Goal: Information Seeking & Learning: Learn about a topic

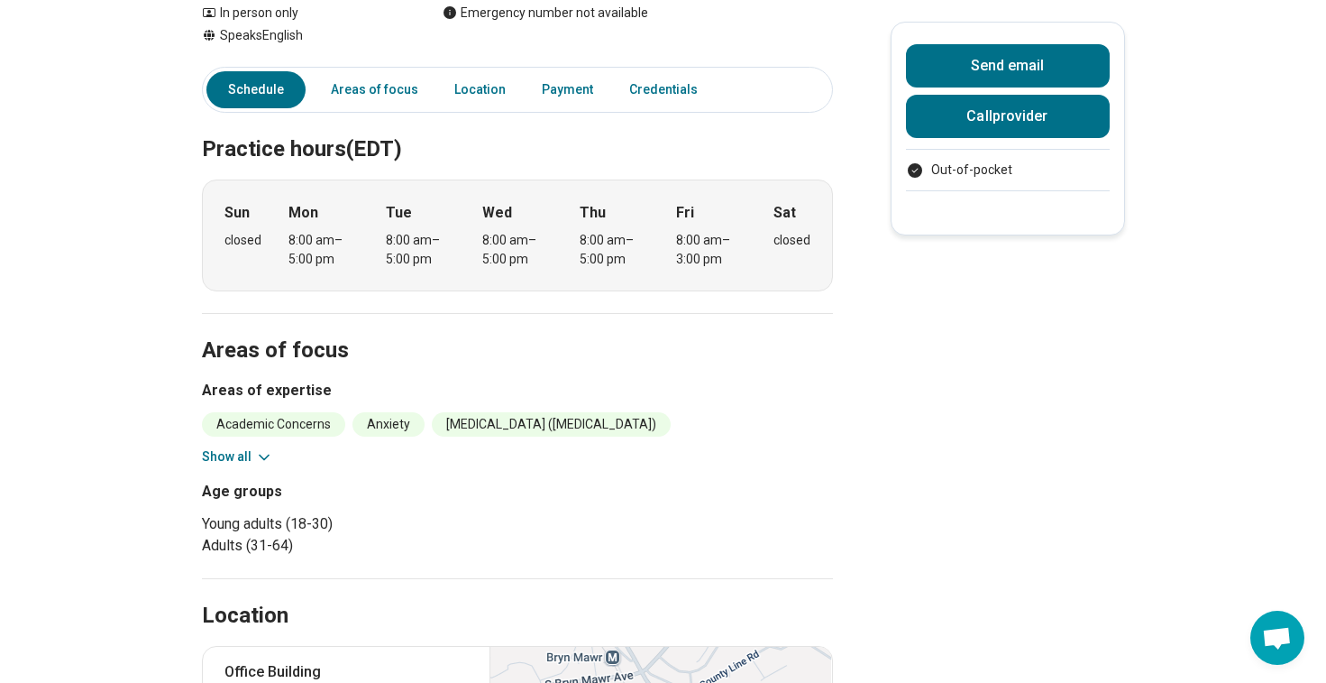
scroll to position [266, 0]
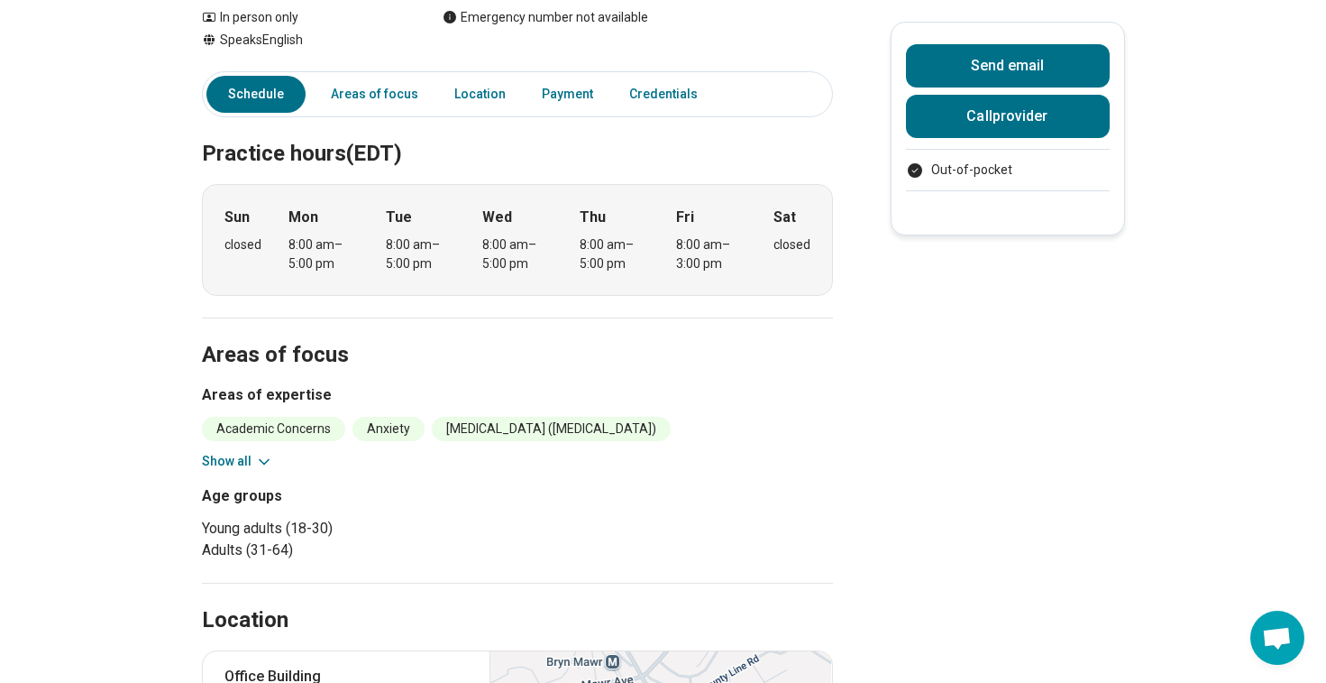
click at [256, 461] on icon at bounding box center [264, 462] width 18 height 18
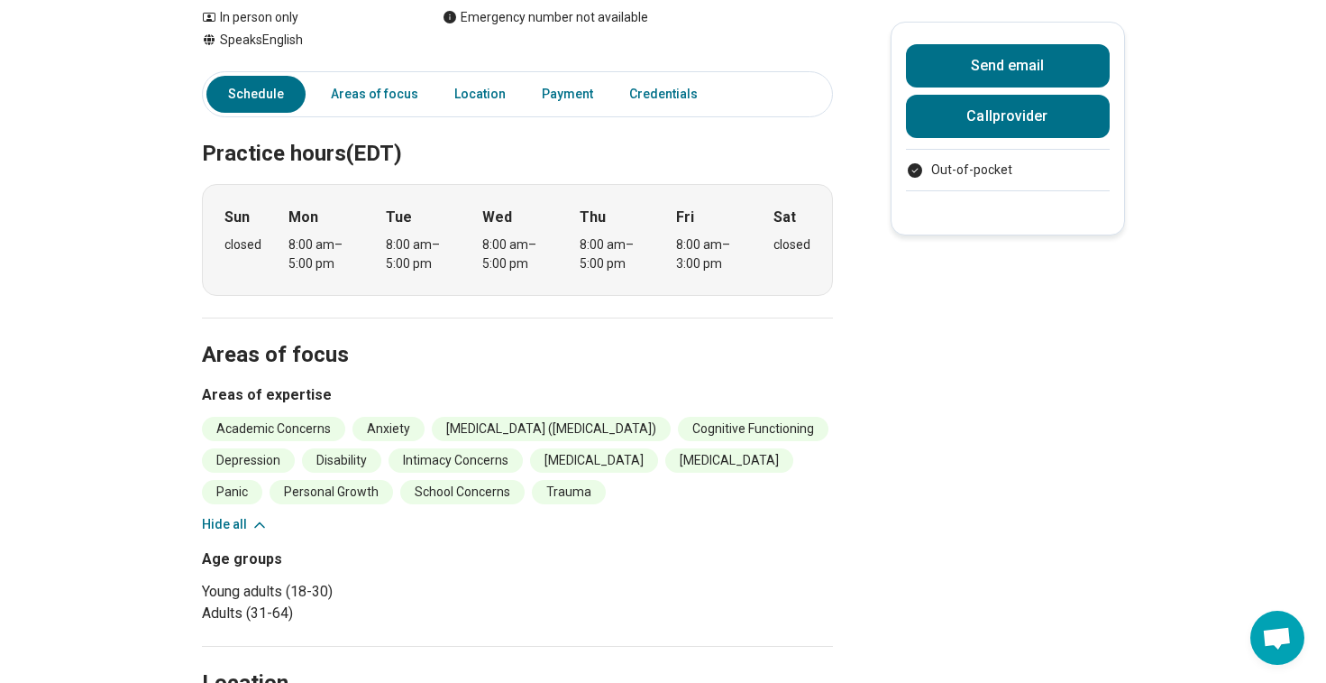
click at [678, 441] on li "Cognitive Functioning" at bounding box center [753, 429] width 151 height 24
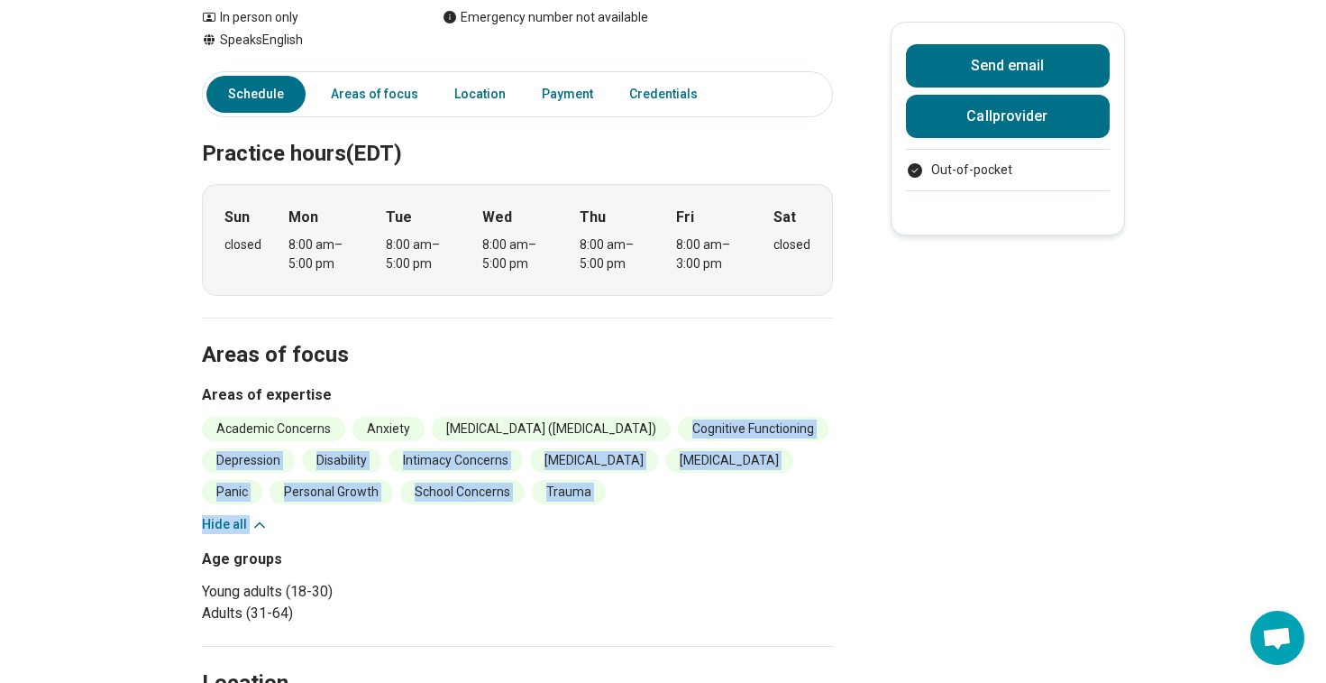
drag, startPoint x: 257, startPoint y: 461, endPoint x: 306, endPoint y: 514, distance: 72.1
click at [306, 514] on div "Academic Concerns Anxiety Attention Deficit Hyperactivity Disorder (ADHD) Cogni…" at bounding box center [517, 475] width 631 height 117
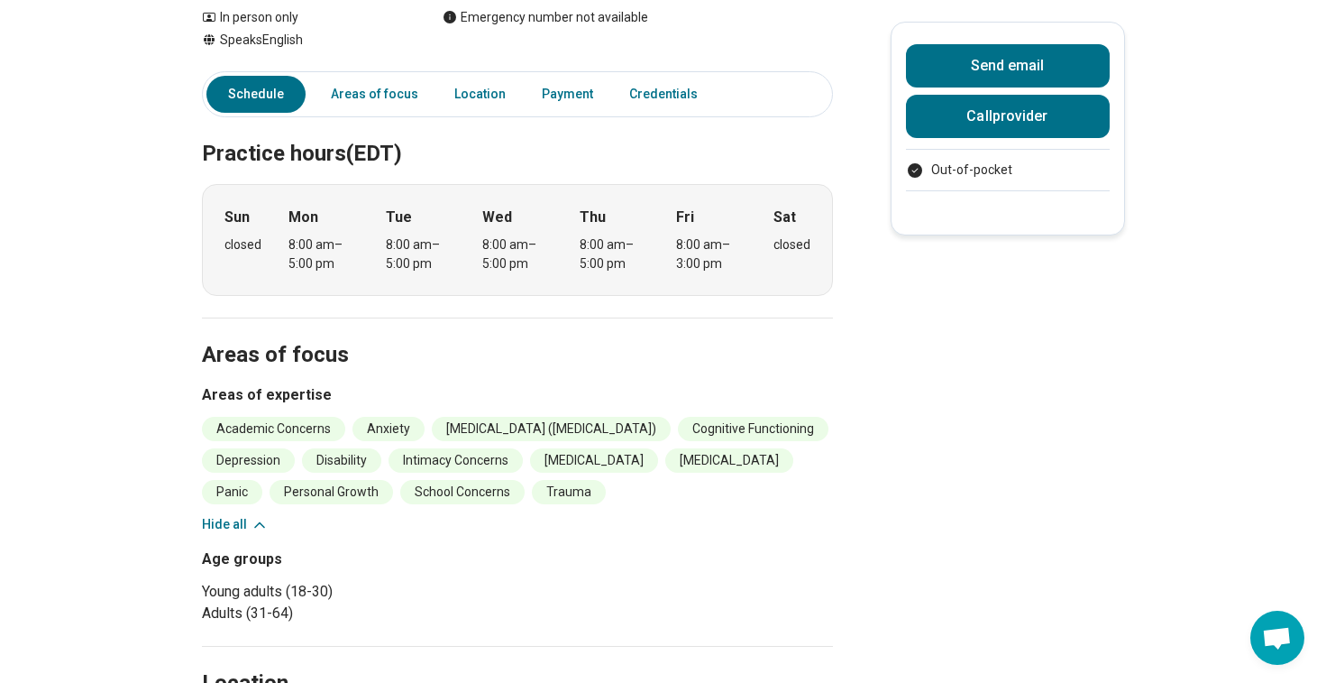
click at [306, 514] on div "Academic Concerns Anxiety Attention Deficit Hyperactivity Disorder (ADHD) Cogni…" at bounding box center [517, 475] width 631 height 117
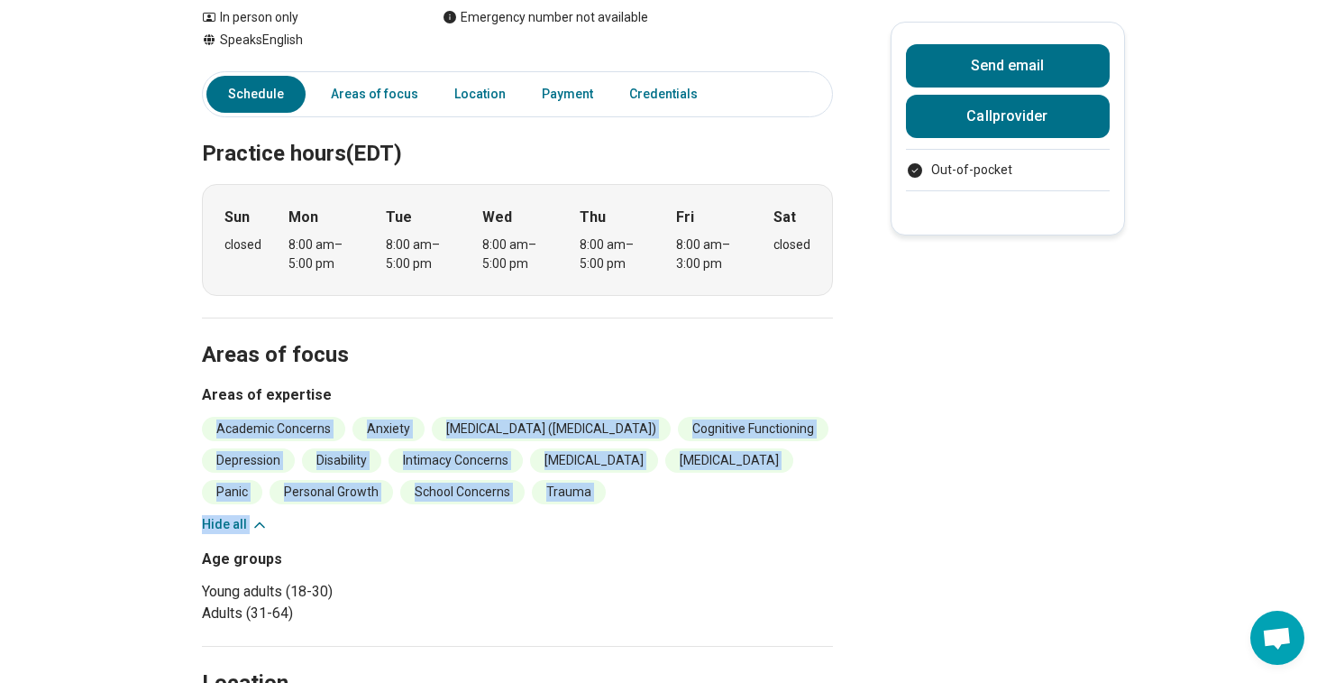
drag, startPoint x: 306, startPoint y: 514, endPoint x: 299, endPoint y: 423, distance: 91.3
click at [299, 423] on div "Academic Concerns Anxiety Attention Deficit Hyperactivity Disorder (ADHD) Cogni…" at bounding box center [517, 475] width 631 height 117
click at [298, 423] on li "Academic Concerns" at bounding box center [273, 429] width 143 height 24
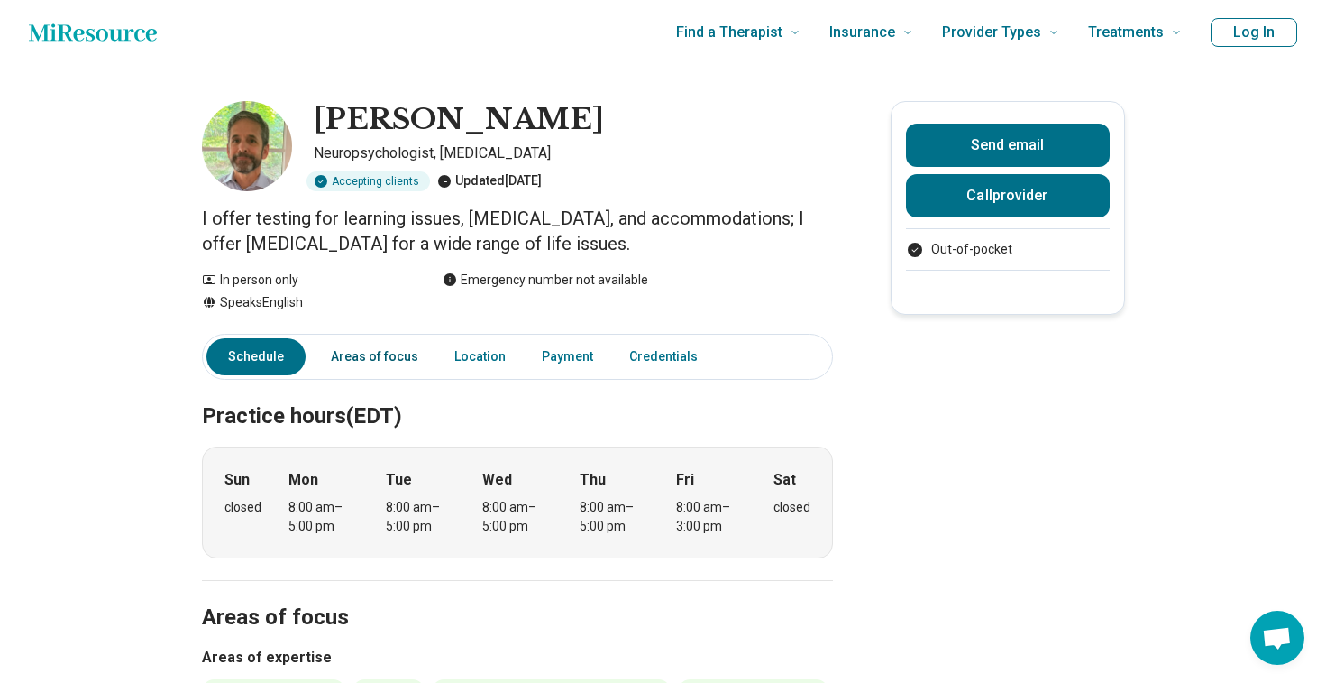
click at [350, 355] on link "Areas of focus" at bounding box center [374, 356] width 109 height 37
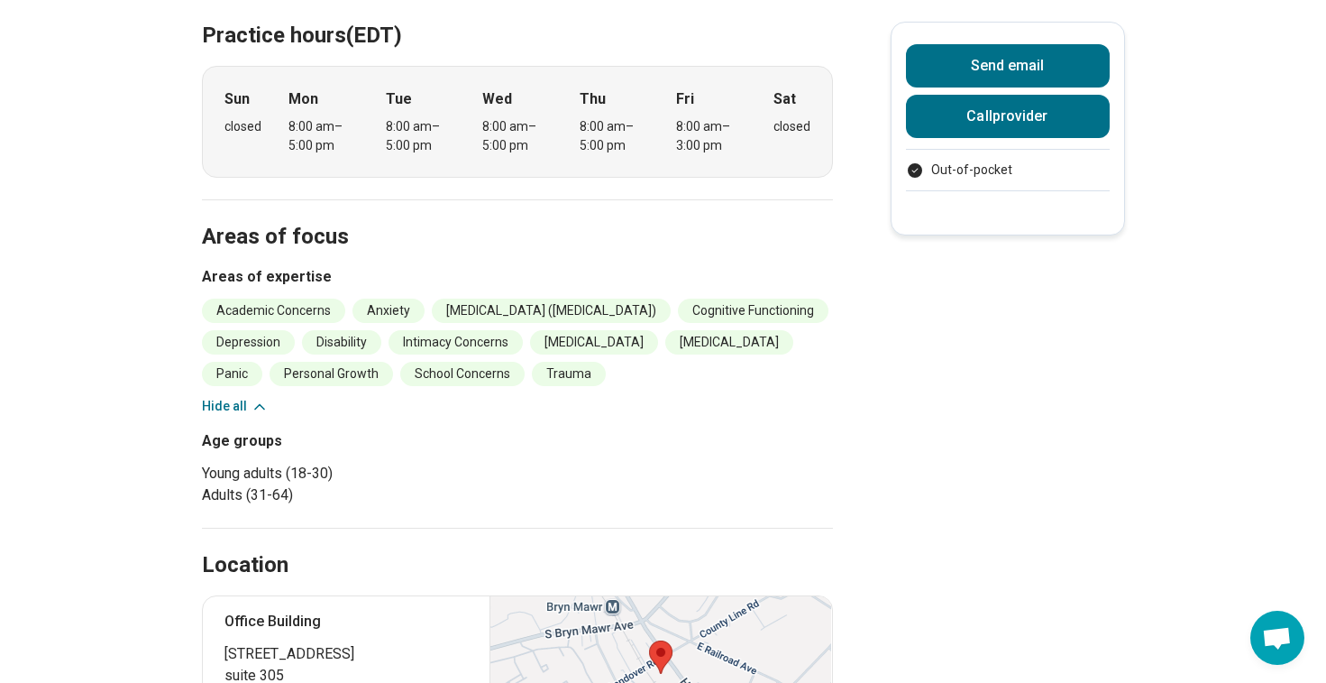
scroll to position [244, 0]
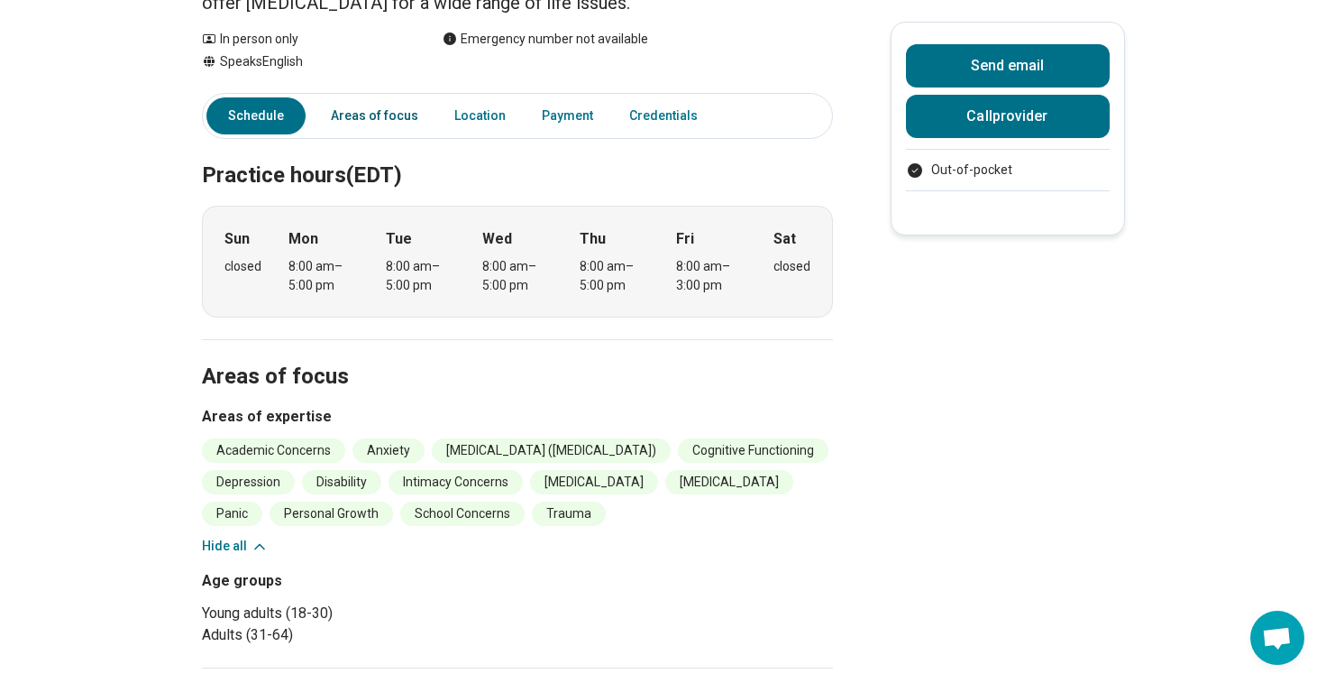
click at [408, 109] on link "Areas of focus" at bounding box center [374, 115] width 109 height 37
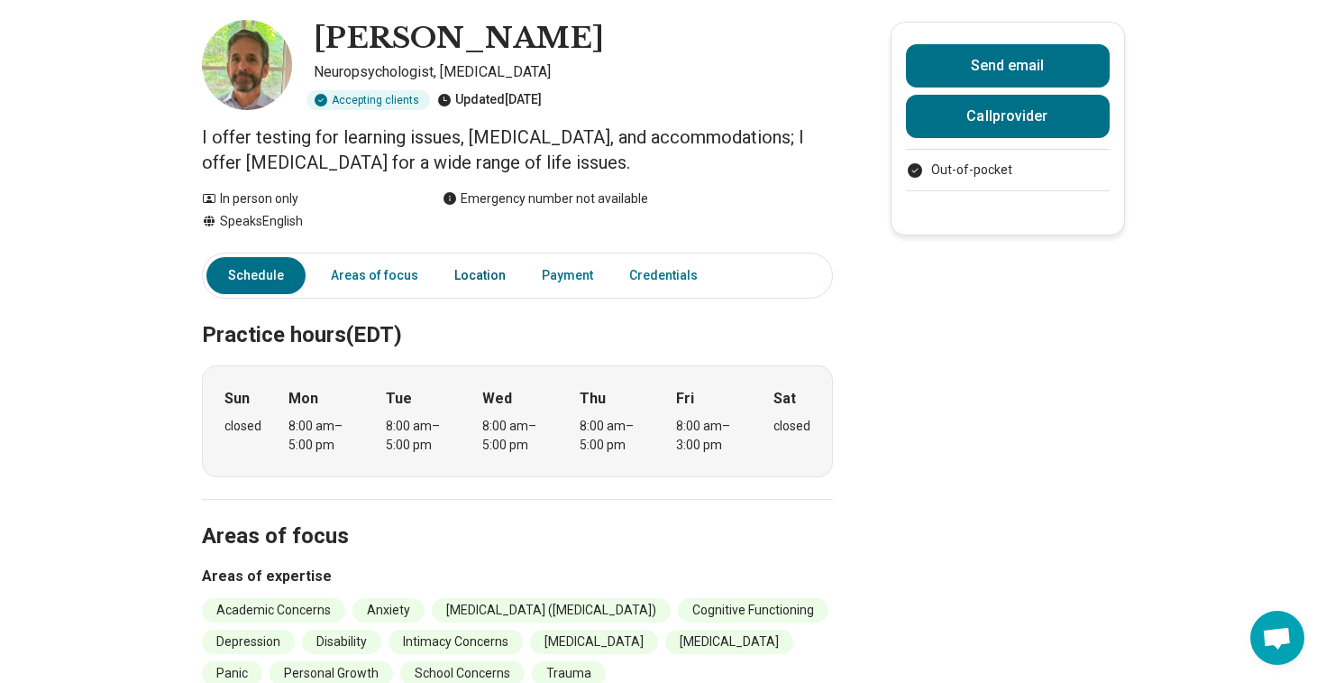
click at [462, 259] on link "Location" at bounding box center [480, 275] width 73 height 37
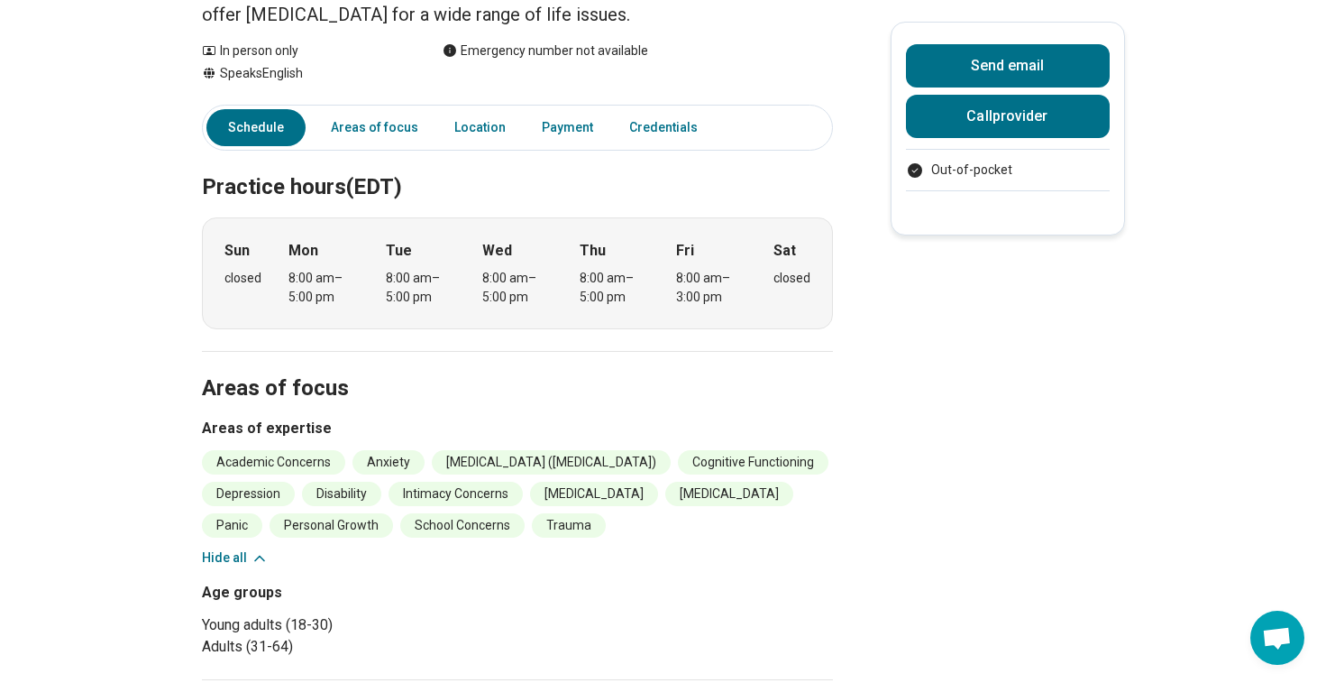
scroll to position [406, 0]
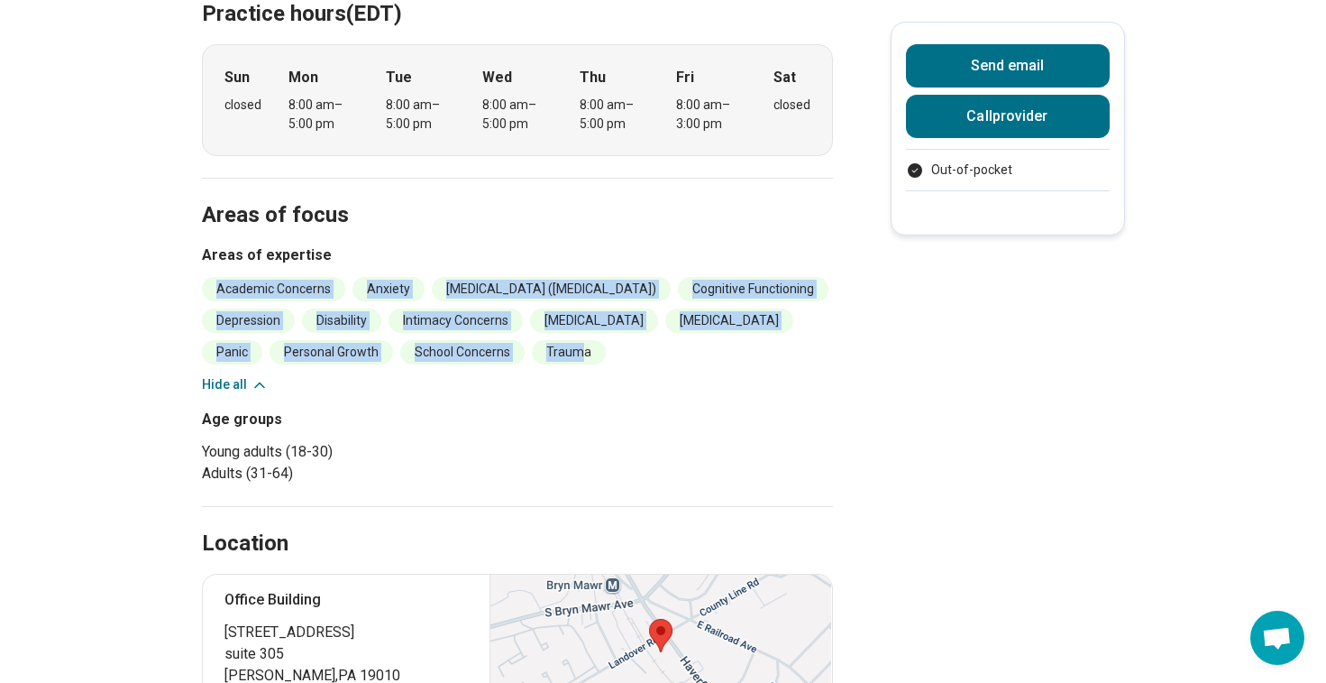
drag, startPoint x: 749, startPoint y: 350, endPoint x: 697, endPoint y: 251, distance: 112.1
click at [697, 251] on div "Areas of expertise Academic Concerns Anxiety Attention Deficit Hyperactivity Di…" at bounding box center [517, 319] width 631 height 150
click at [697, 251] on h3 "Areas of expertise" at bounding box center [517, 255] width 631 height 22
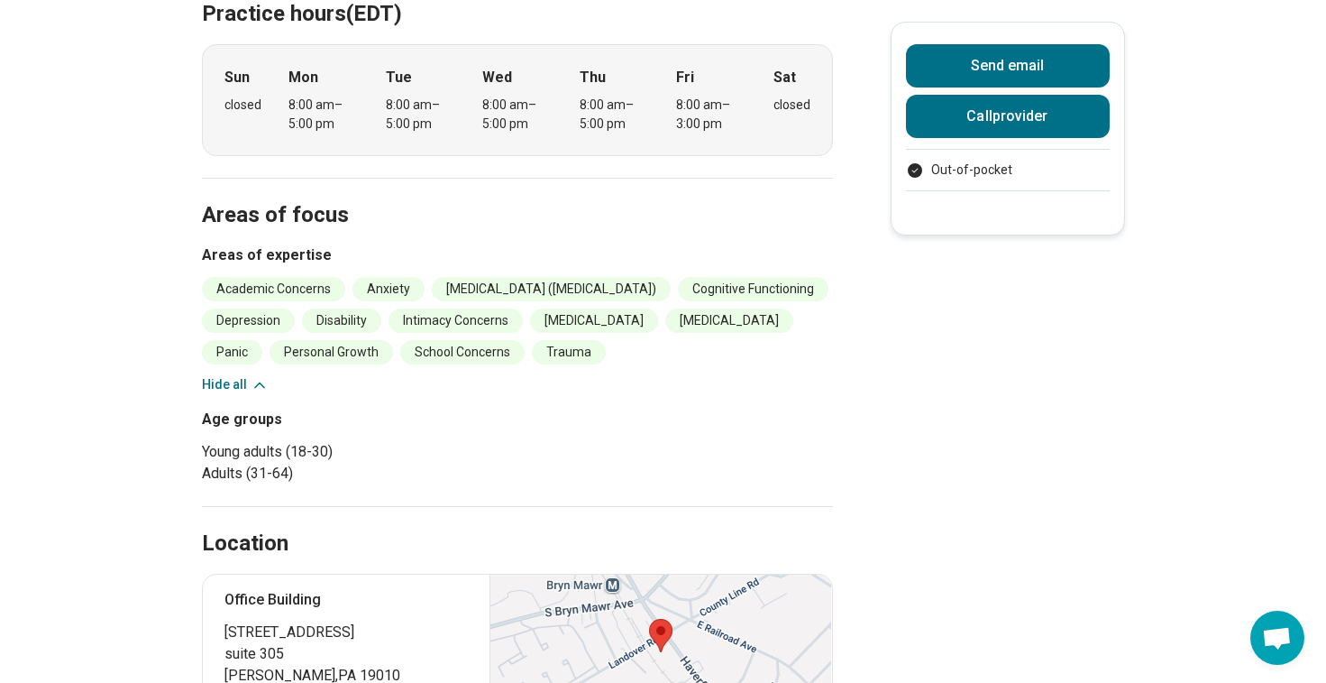
click at [697, 251] on h3 "Areas of expertise" at bounding box center [517, 255] width 631 height 22
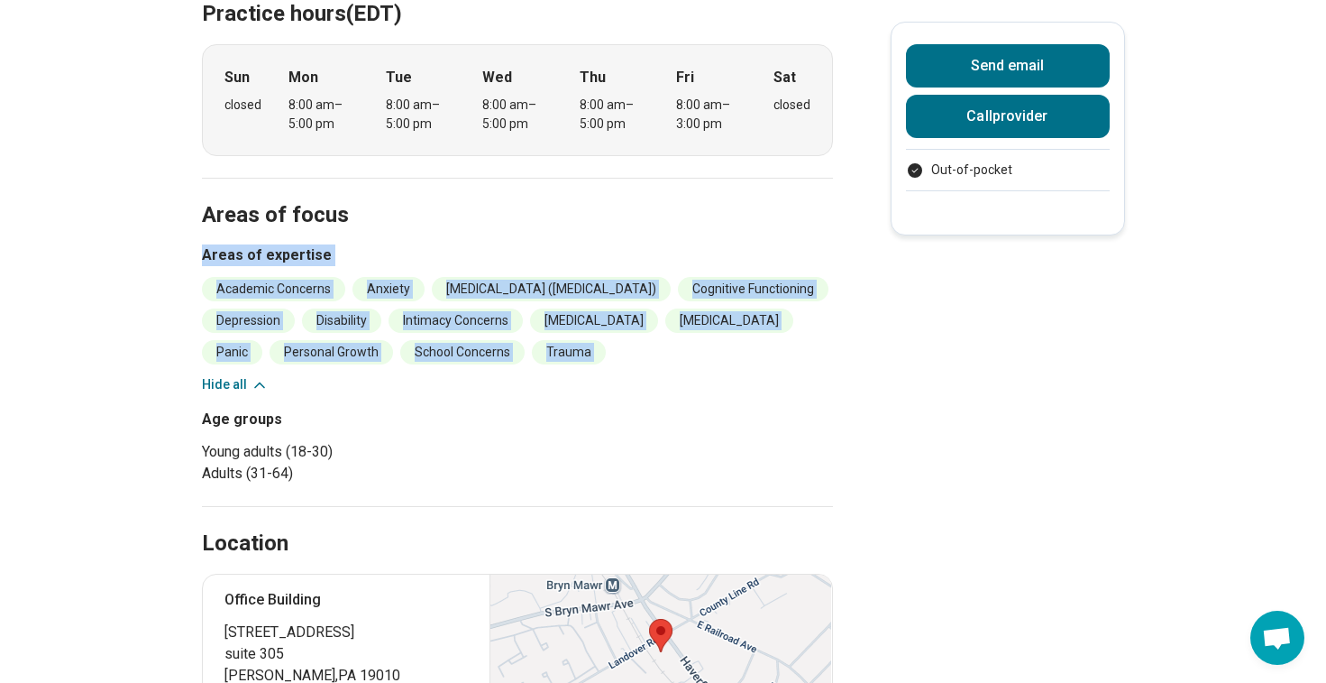
drag, startPoint x: 697, startPoint y: 251, endPoint x: 746, endPoint y: 354, distance: 114.6
click at [746, 354] on div "Areas of expertise Academic Concerns Anxiety Attention Deficit Hyperactivity Di…" at bounding box center [517, 319] width 631 height 150
click at [606, 354] on li "Trauma" at bounding box center [569, 352] width 74 height 24
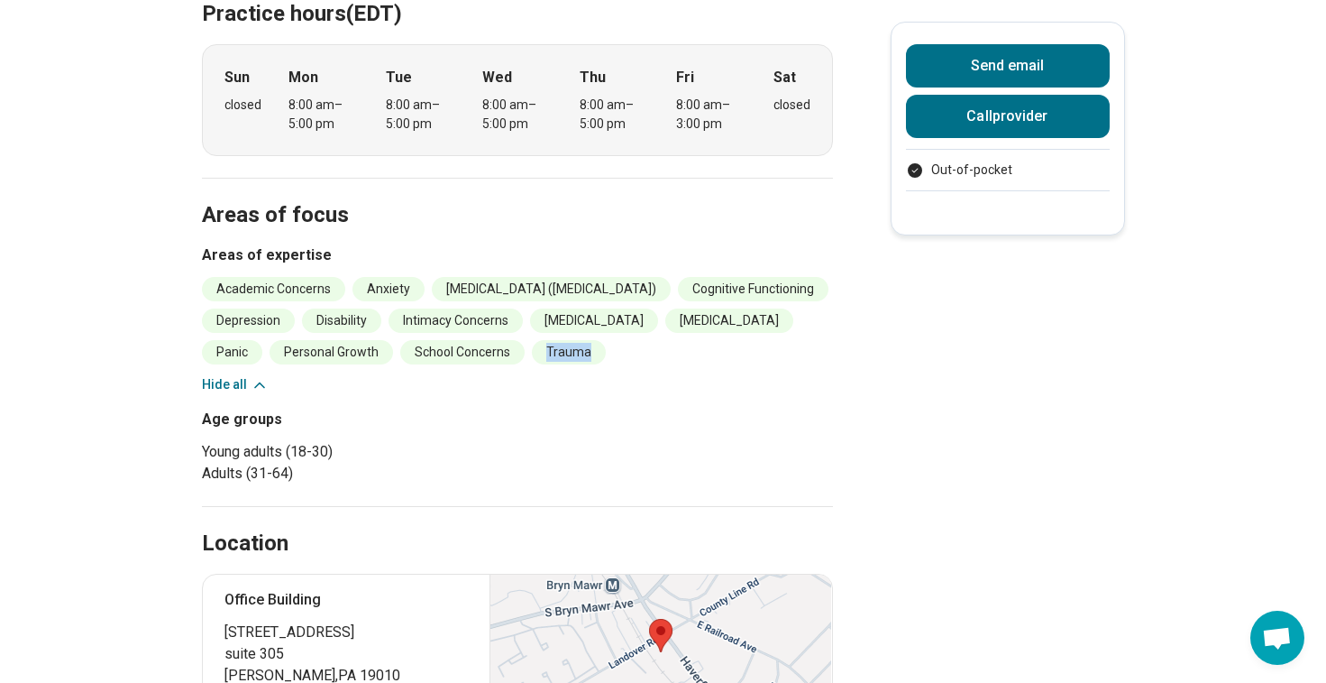
click at [606, 354] on li "Trauma" at bounding box center [569, 352] width 74 height 24
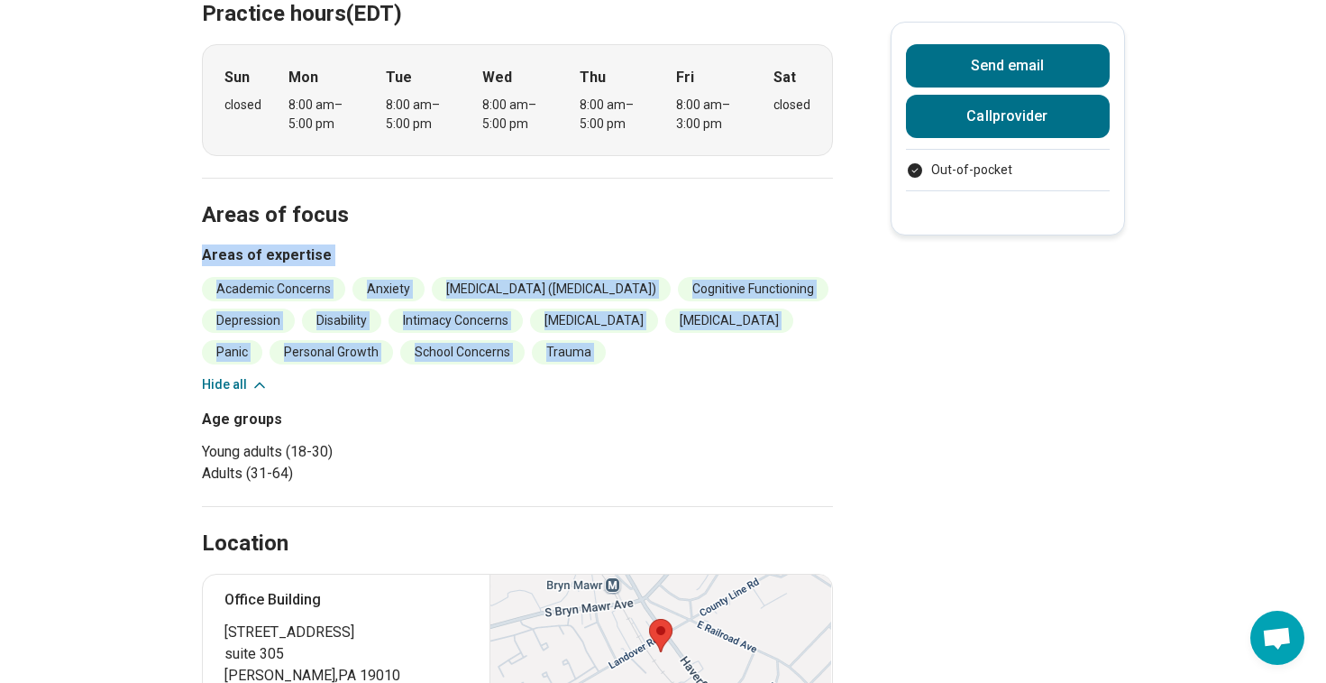
drag, startPoint x: 746, startPoint y: 354, endPoint x: 723, endPoint y: 264, distance: 92.9
click at [723, 264] on div "Areas of expertise Academic Concerns Anxiety Attention Deficit Hyperactivity Di…" at bounding box center [517, 319] width 631 height 150
click at [723, 264] on h3 "Areas of expertise" at bounding box center [517, 255] width 631 height 22
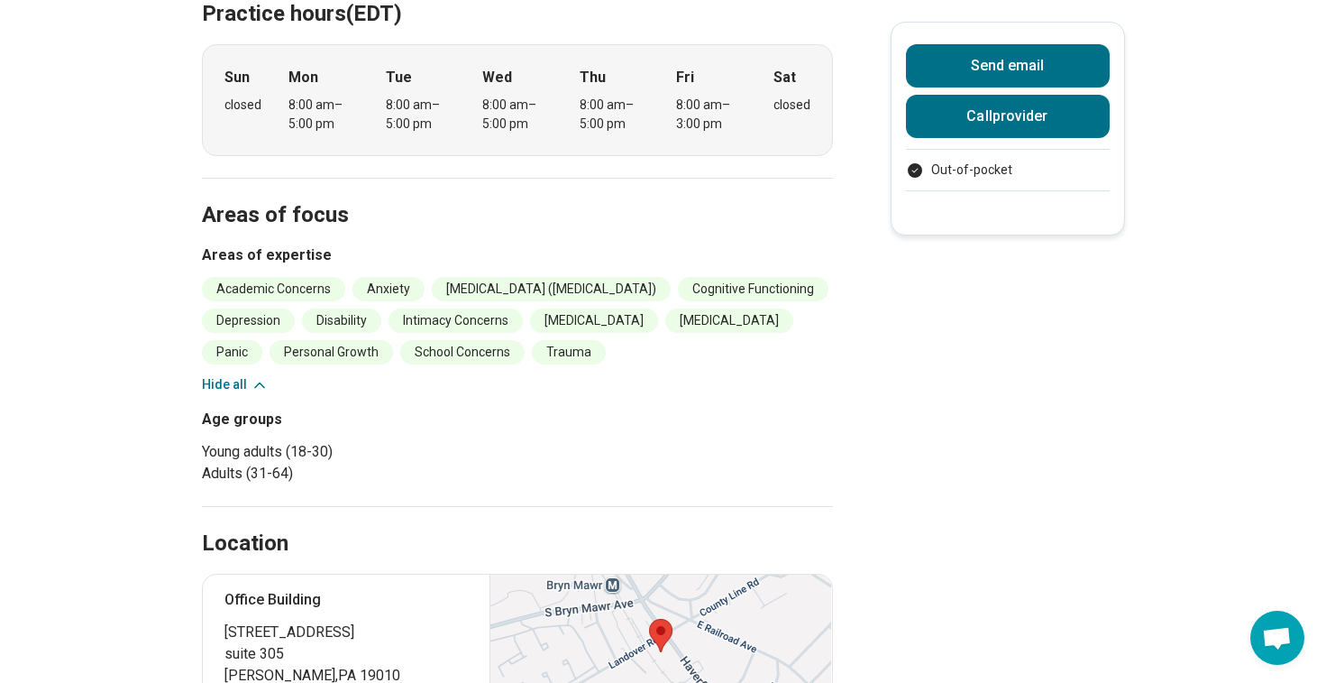
click at [723, 264] on h3 "Areas of expertise" at bounding box center [517, 255] width 631 height 22
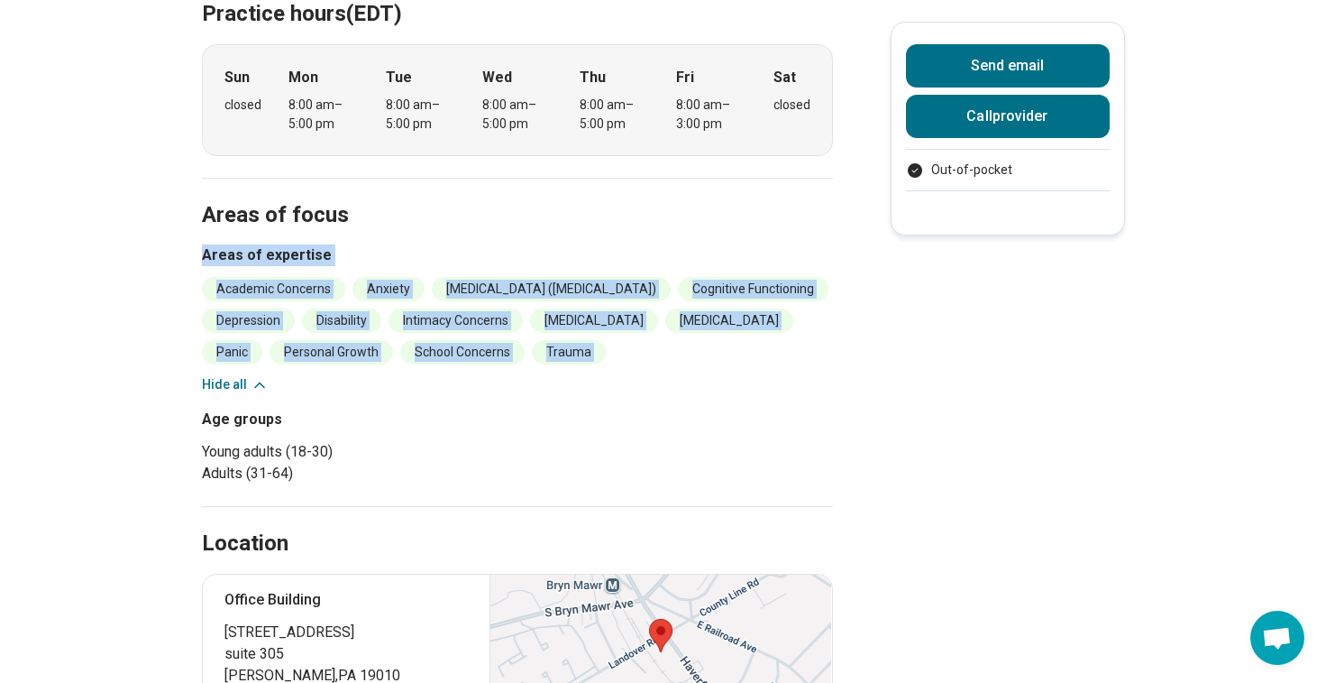
drag, startPoint x: 723, startPoint y: 264, endPoint x: 768, endPoint y: 361, distance: 106.5
click at [768, 361] on div "Areas of expertise Academic Concerns Anxiety Attention Deficit Hyperactivity Di…" at bounding box center [517, 319] width 631 height 150
click at [768, 361] on ul "Academic Concerns Anxiety Attention Deficit Hyperactivity Disorder (ADHD) Cogni…" at bounding box center [517, 320] width 631 height 87
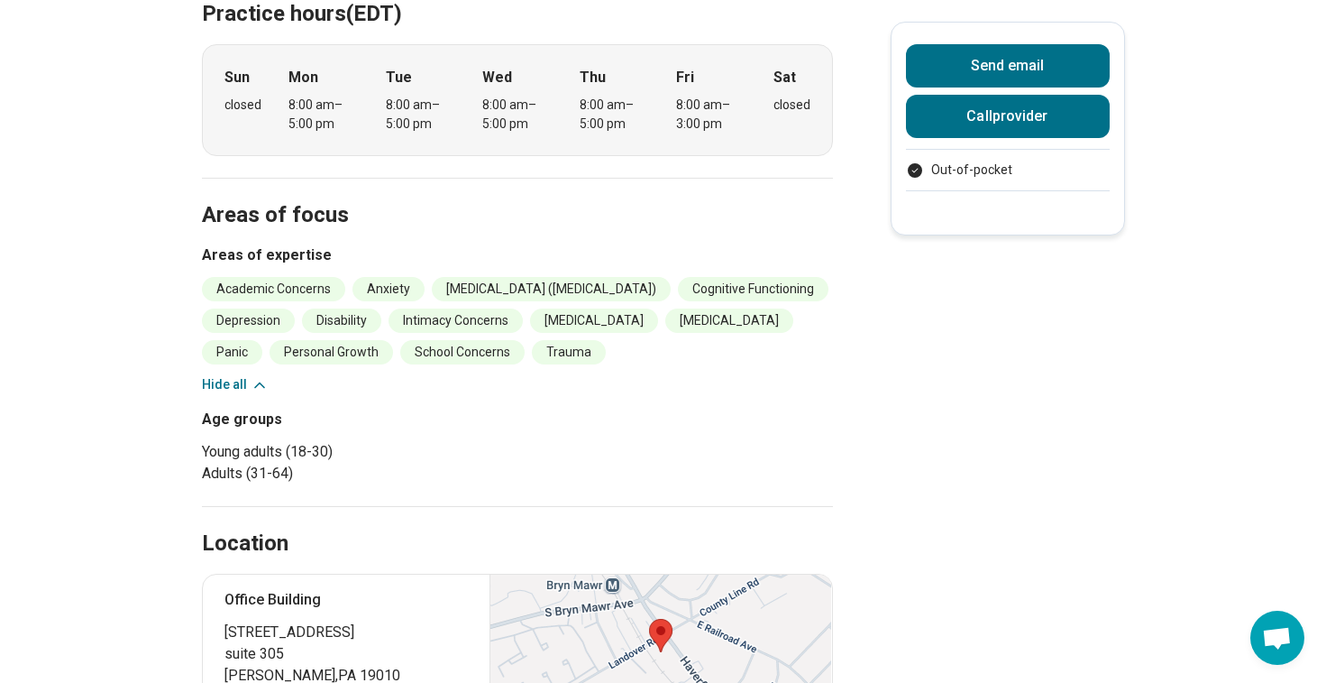
click at [768, 361] on ul "Academic Concerns Anxiety Attention Deficit Hyperactivity Disorder (ADHD) Cogni…" at bounding box center [517, 320] width 631 height 87
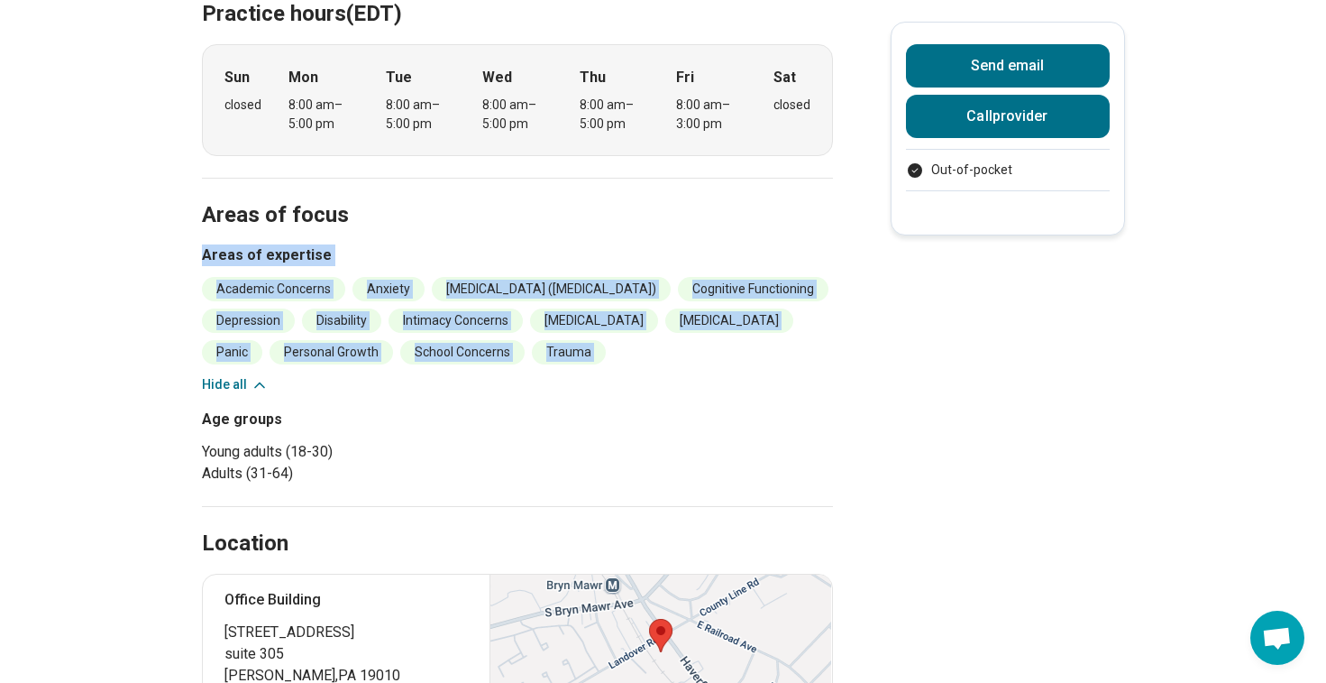
drag, startPoint x: 768, startPoint y: 361, endPoint x: 690, endPoint y: 262, distance: 125.8
click at [690, 262] on div "Areas of expertise Academic Concerns Anxiety Attention Deficit Hyperactivity Di…" at bounding box center [517, 319] width 631 height 150
click at [690, 262] on h3 "Areas of expertise" at bounding box center [517, 255] width 631 height 22
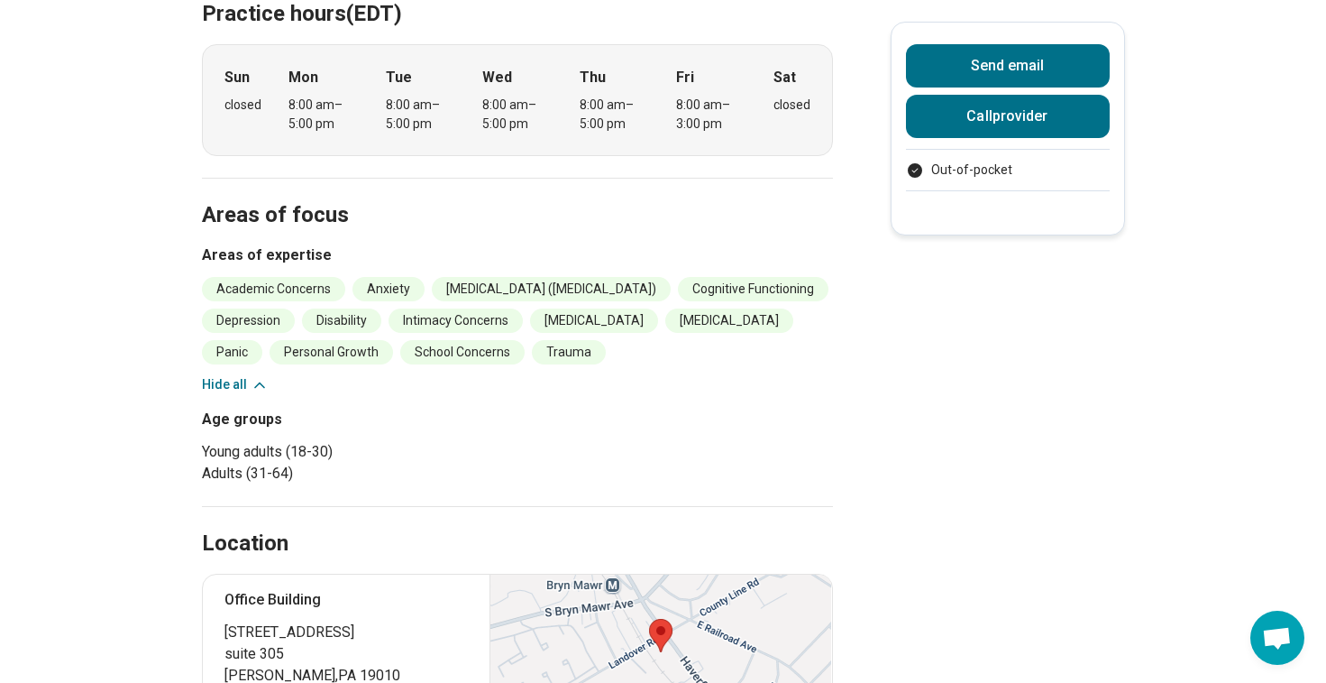
click at [690, 262] on h3 "Areas of expertise" at bounding box center [517, 255] width 631 height 22
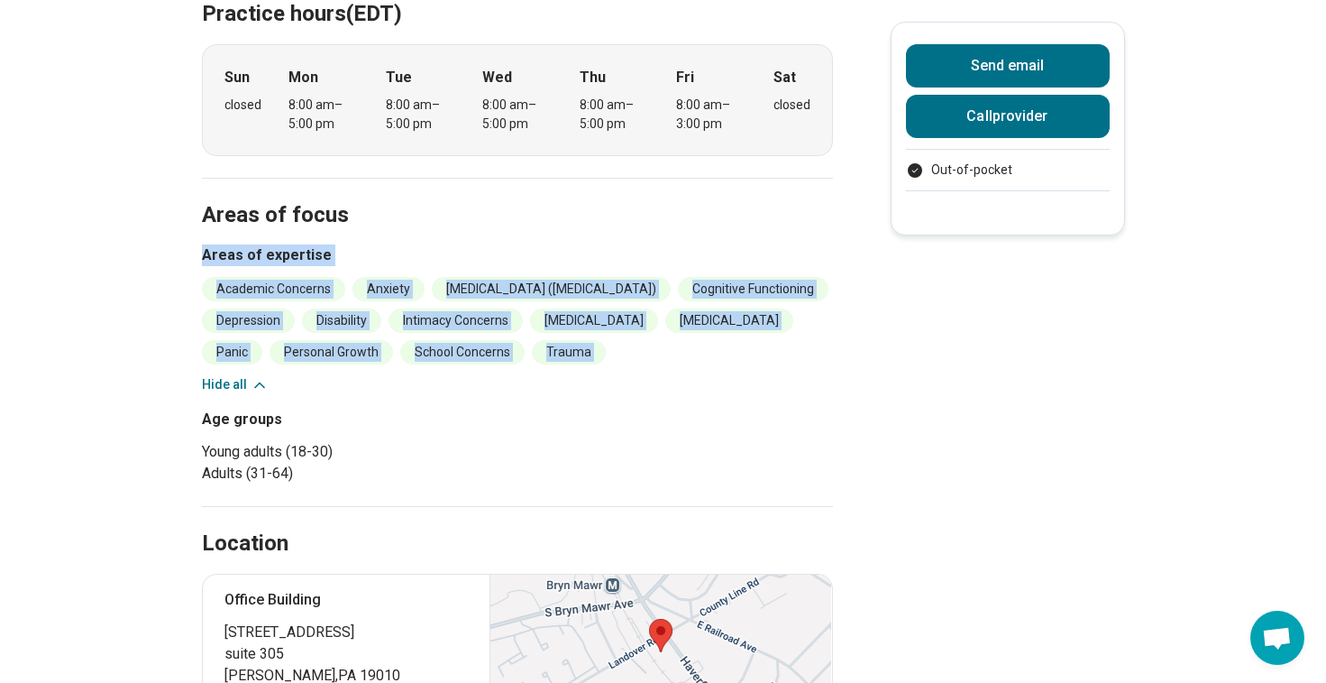
drag, startPoint x: 690, startPoint y: 262, endPoint x: 777, endPoint y: 342, distance: 118.1
click at [777, 342] on div "Areas of expertise Academic Concerns Anxiety Attention Deficit Hyperactivity Di…" at bounding box center [517, 319] width 631 height 150
click at [777, 342] on ul "Academic Concerns Anxiety Attention Deficit Hyperactivity Disorder (ADHD) Cogni…" at bounding box center [517, 320] width 631 height 87
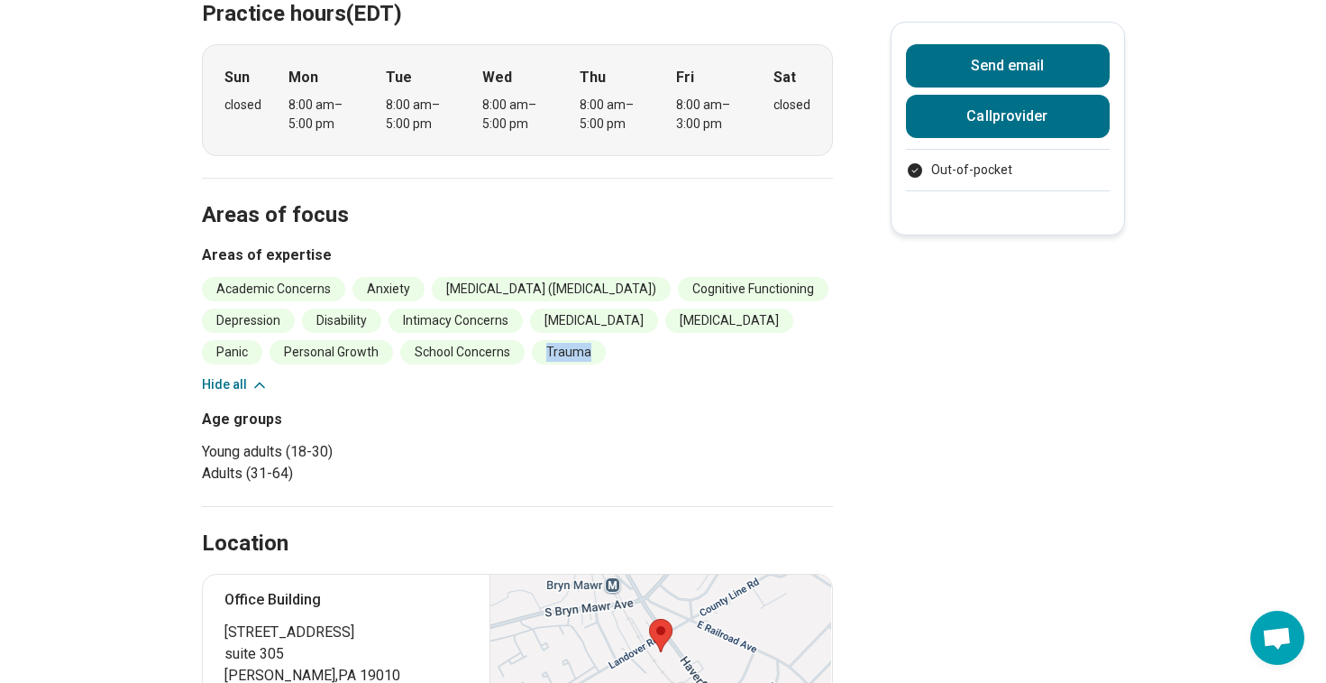
click at [777, 342] on ul "Academic Concerns Anxiety Attention Deficit Hyperactivity Disorder (ADHD) Cogni…" at bounding box center [517, 320] width 631 height 87
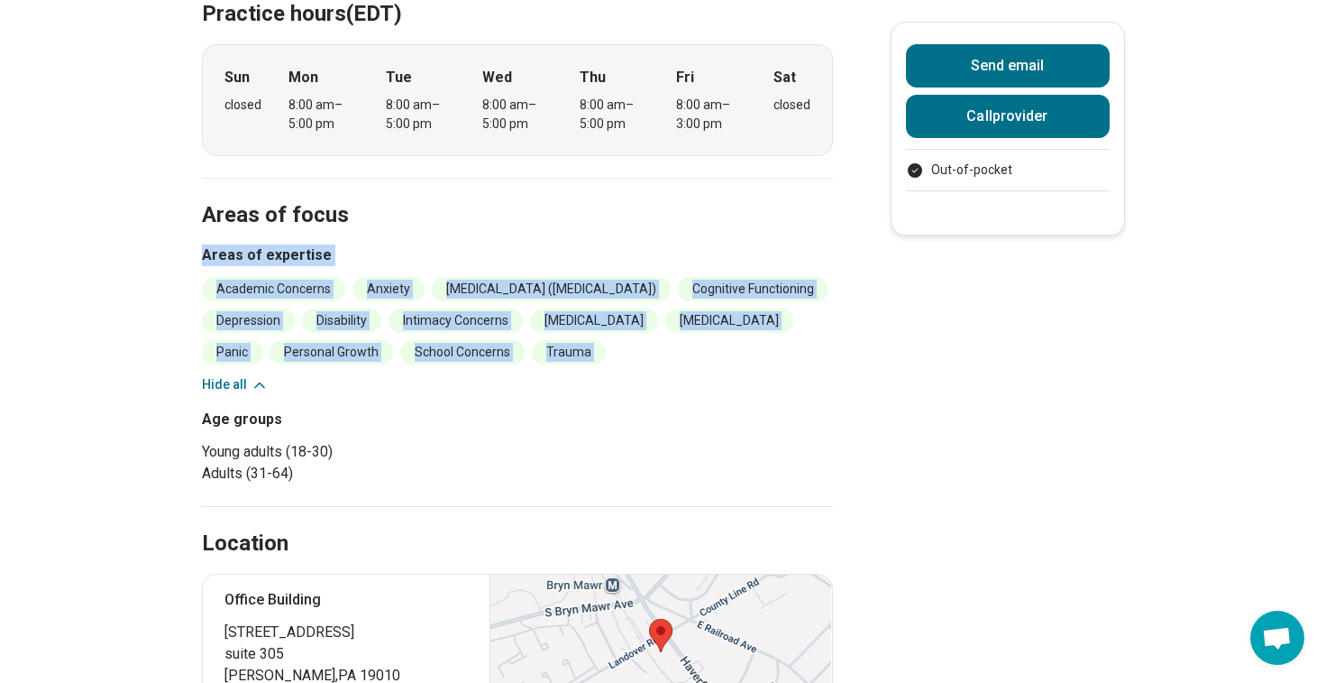
drag, startPoint x: 777, startPoint y: 342, endPoint x: 703, endPoint y: 248, distance: 119.4
click at [703, 248] on div "Areas of expertise Academic Concerns Anxiety Attention Deficit Hyperactivity Di…" at bounding box center [517, 319] width 631 height 150
click at [703, 248] on h3 "Areas of expertise" at bounding box center [517, 255] width 631 height 22
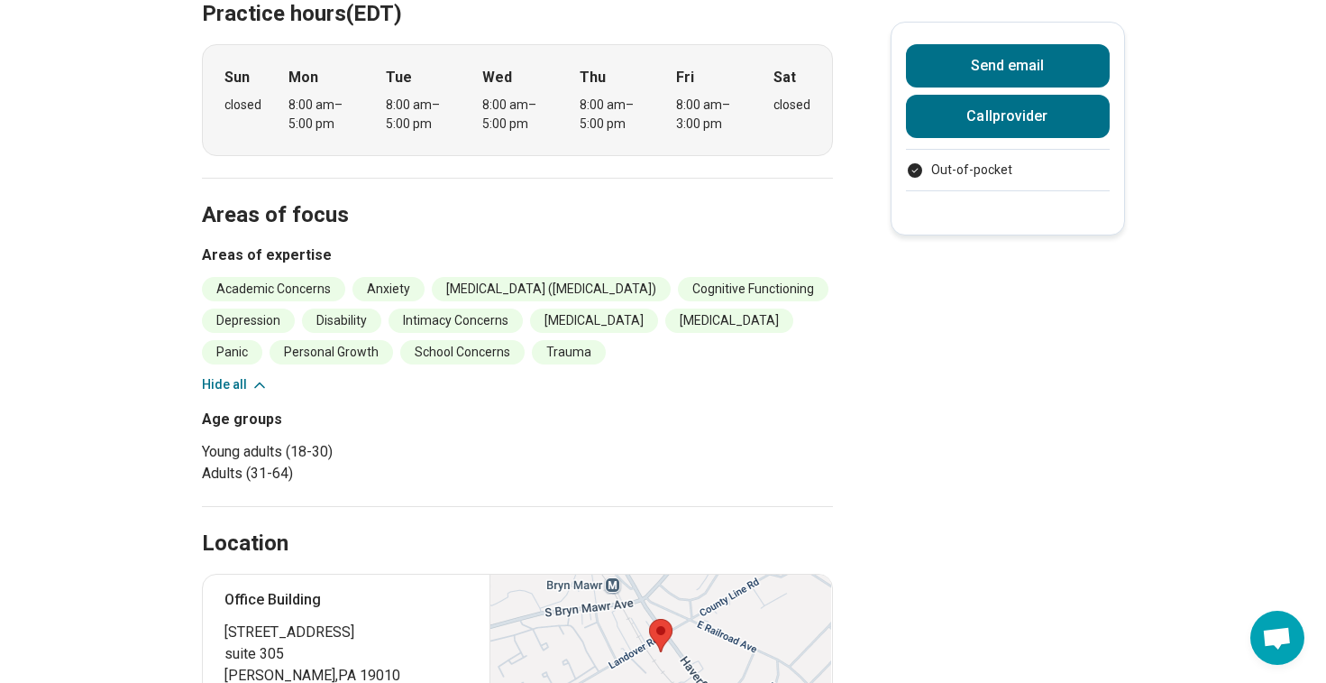
click at [703, 248] on h3 "Areas of expertise" at bounding box center [517, 255] width 631 height 22
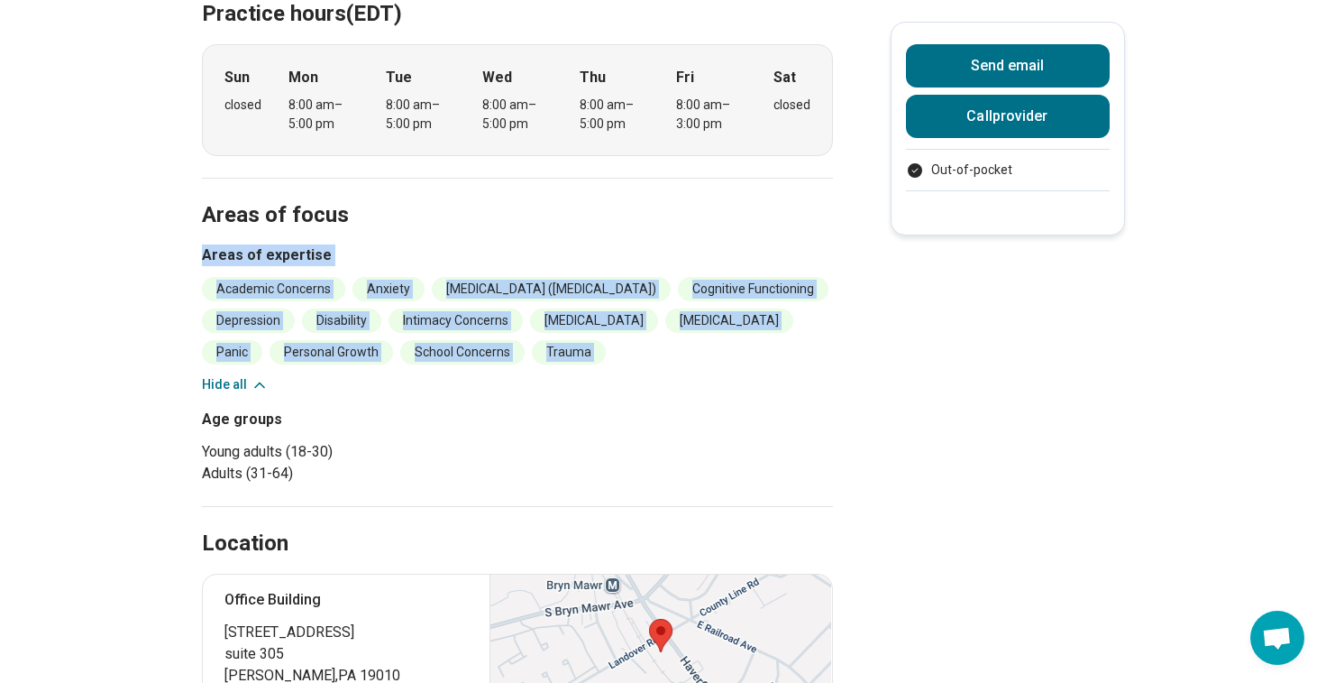
drag, startPoint x: 703, startPoint y: 248, endPoint x: 770, endPoint y: 359, distance: 129.4
click at [770, 359] on div "Areas of expertise Academic Concerns Anxiety Attention Deficit Hyperactivity Di…" at bounding box center [517, 319] width 631 height 150
click at [770, 359] on ul "Academic Concerns Anxiety Attention Deficit Hyperactivity Disorder (ADHD) Cogni…" at bounding box center [517, 320] width 631 height 87
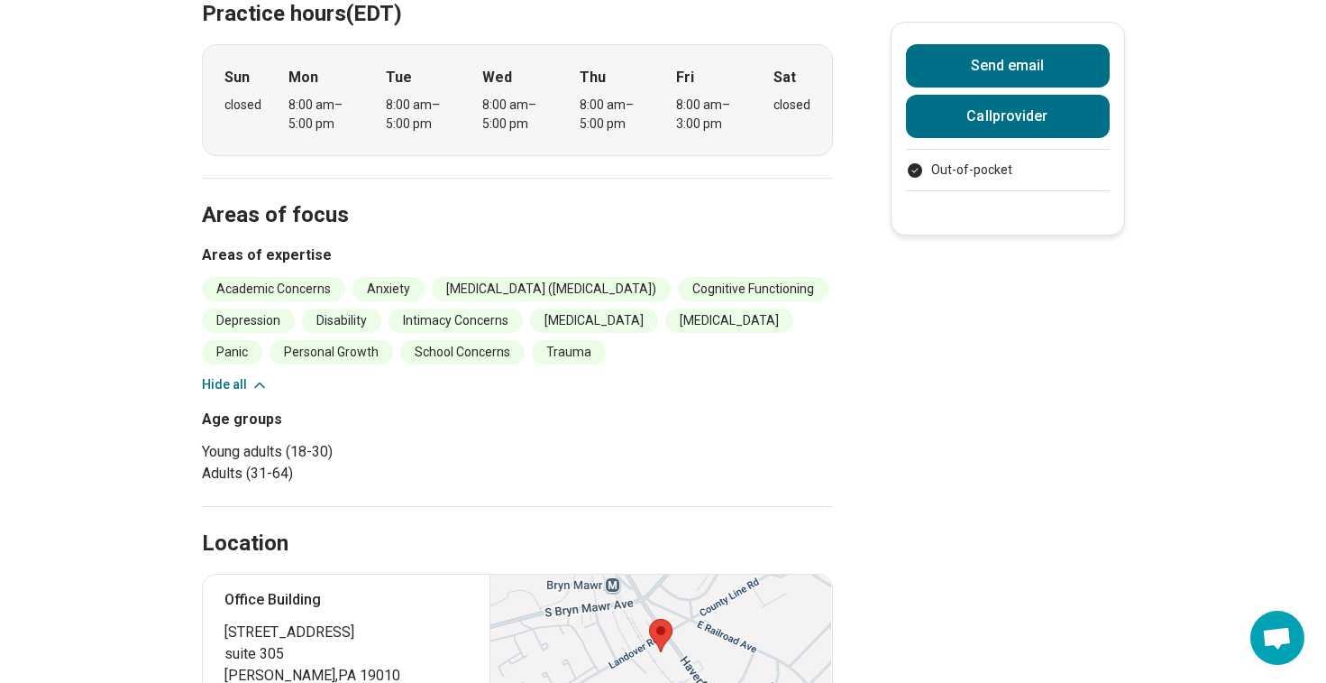
click at [770, 359] on ul "Academic Concerns Anxiety Attention Deficit Hyperactivity Disorder (ADHD) Cogni…" at bounding box center [517, 320] width 631 height 87
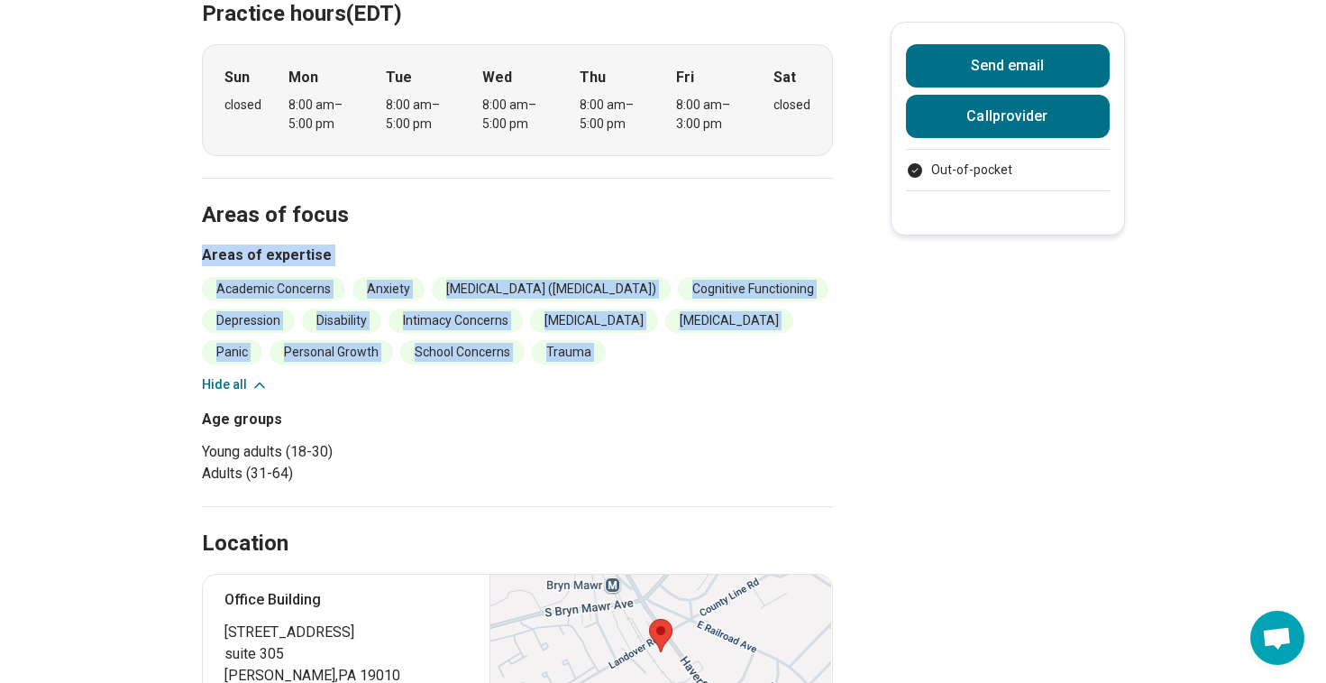
drag, startPoint x: 770, startPoint y: 359, endPoint x: 764, endPoint y: 264, distance: 94.9
click at [764, 264] on div "Areas of expertise Academic Concerns Anxiety Attention Deficit Hyperactivity Di…" at bounding box center [517, 319] width 631 height 150
click at [764, 264] on h3 "Areas of expertise" at bounding box center [517, 255] width 631 height 22
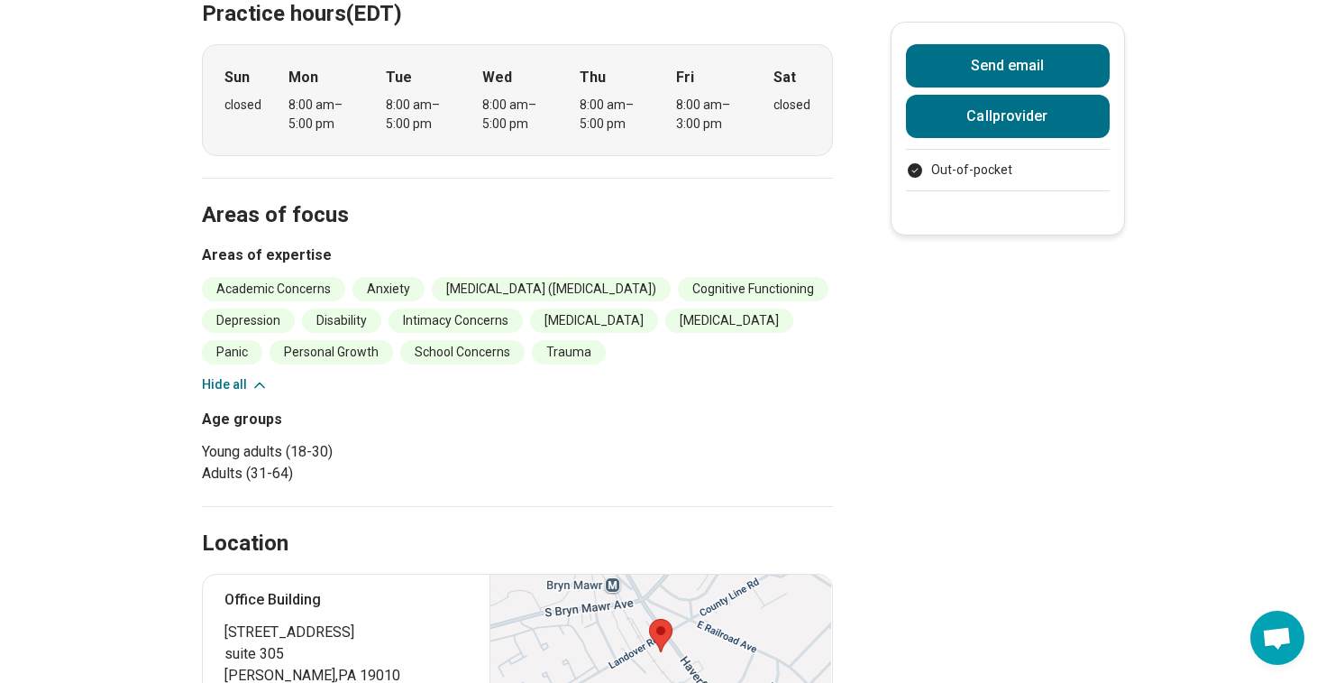
click at [764, 264] on h3 "Areas of expertise" at bounding box center [517, 255] width 631 height 22
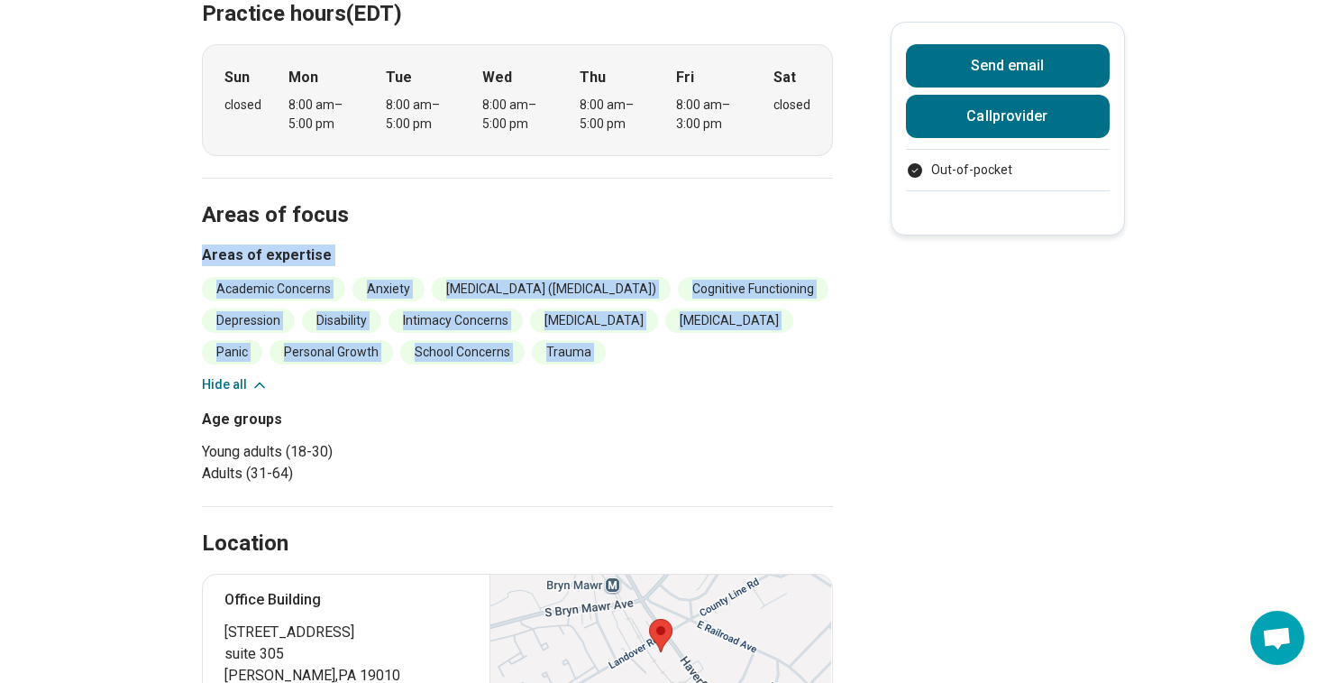
drag, startPoint x: 764, startPoint y: 264, endPoint x: 779, endPoint y: 347, distance: 84.4
click at [779, 347] on div "Areas of expertise Academic Concerns Anxiety Attention Deficit Hyperactivity Di…" at bounding box center [517, 319] width 631 height 150
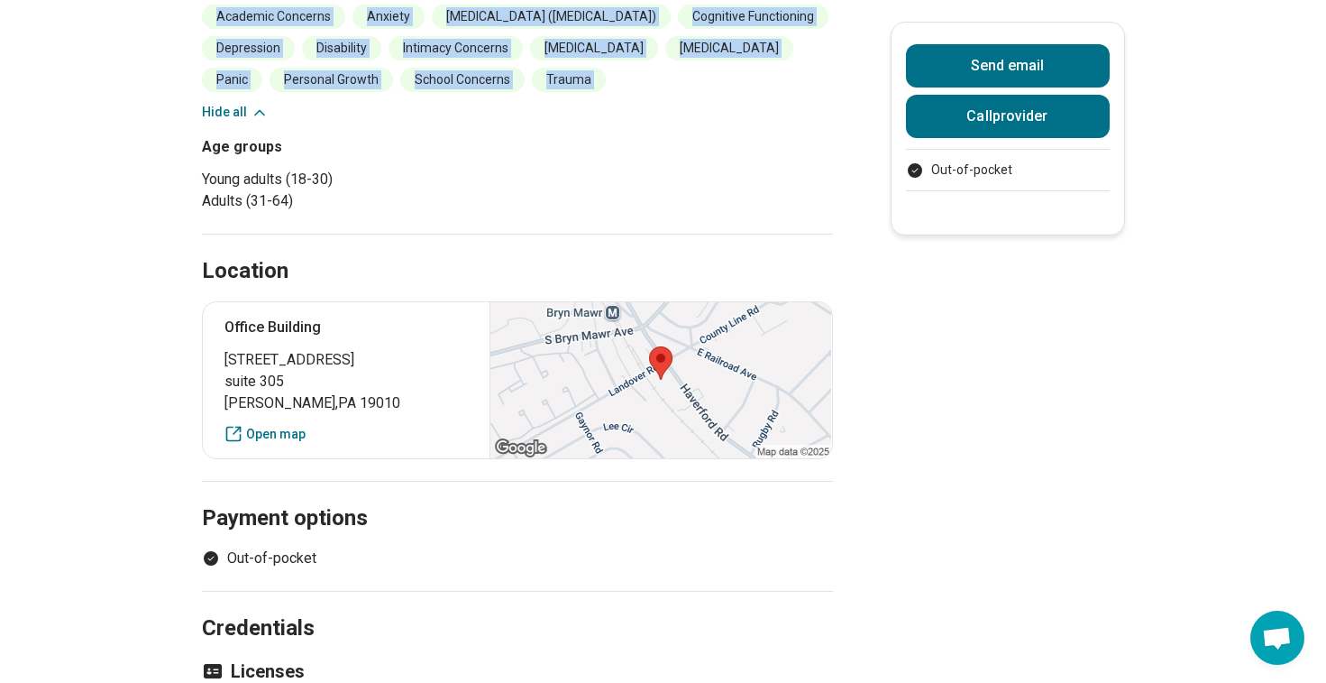
scroll to position [748, 0]
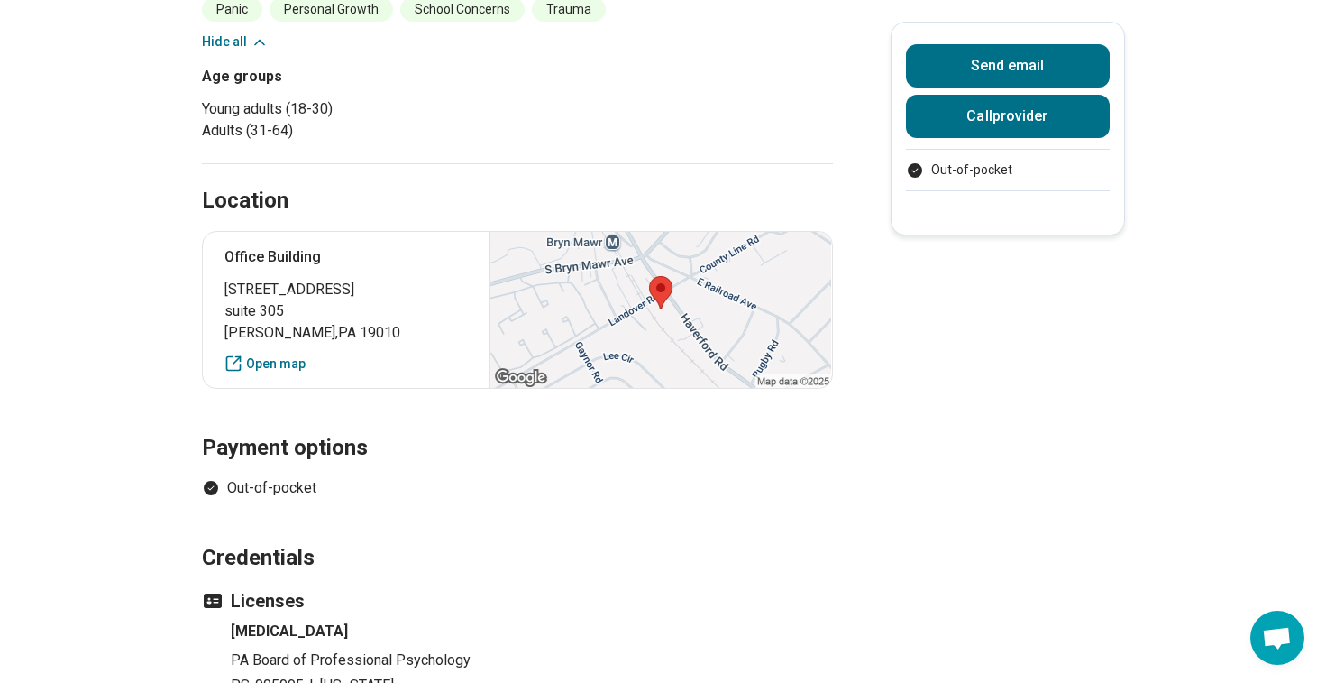
click at [783, 153] on div "Location" at bounding box center [517, 179] width 631 height 74
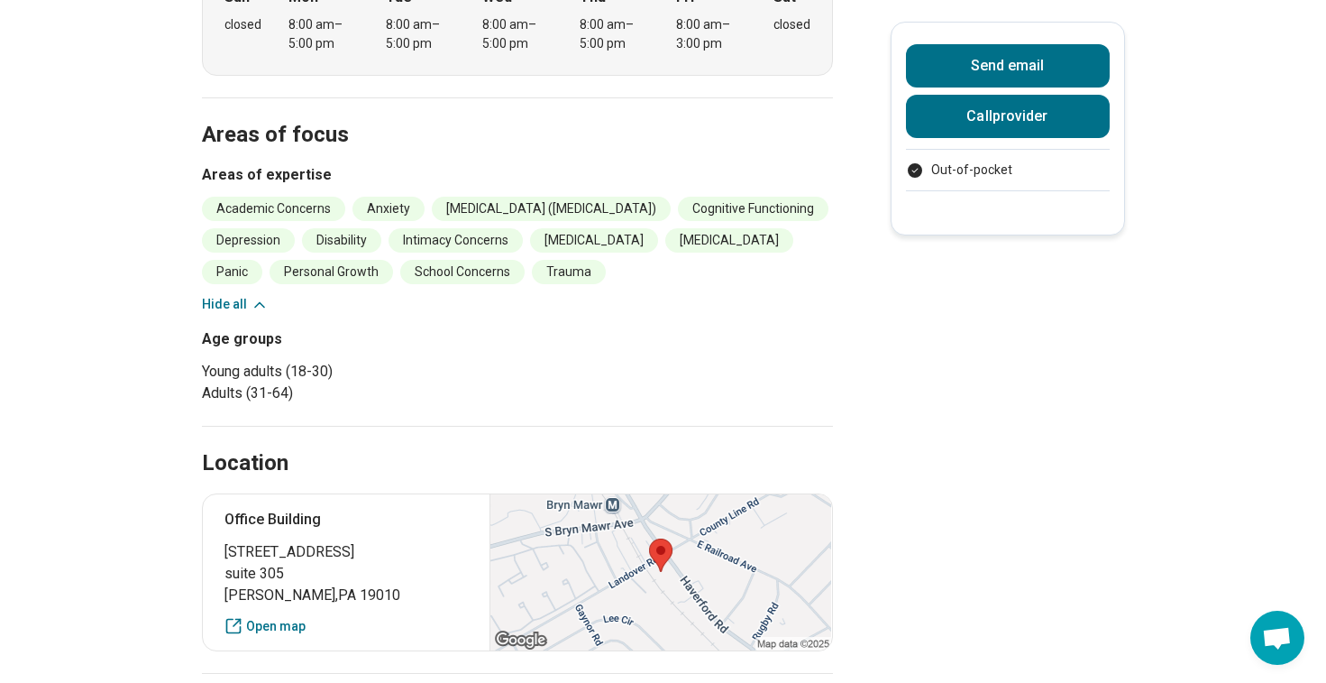
scroll to position [67, 0]
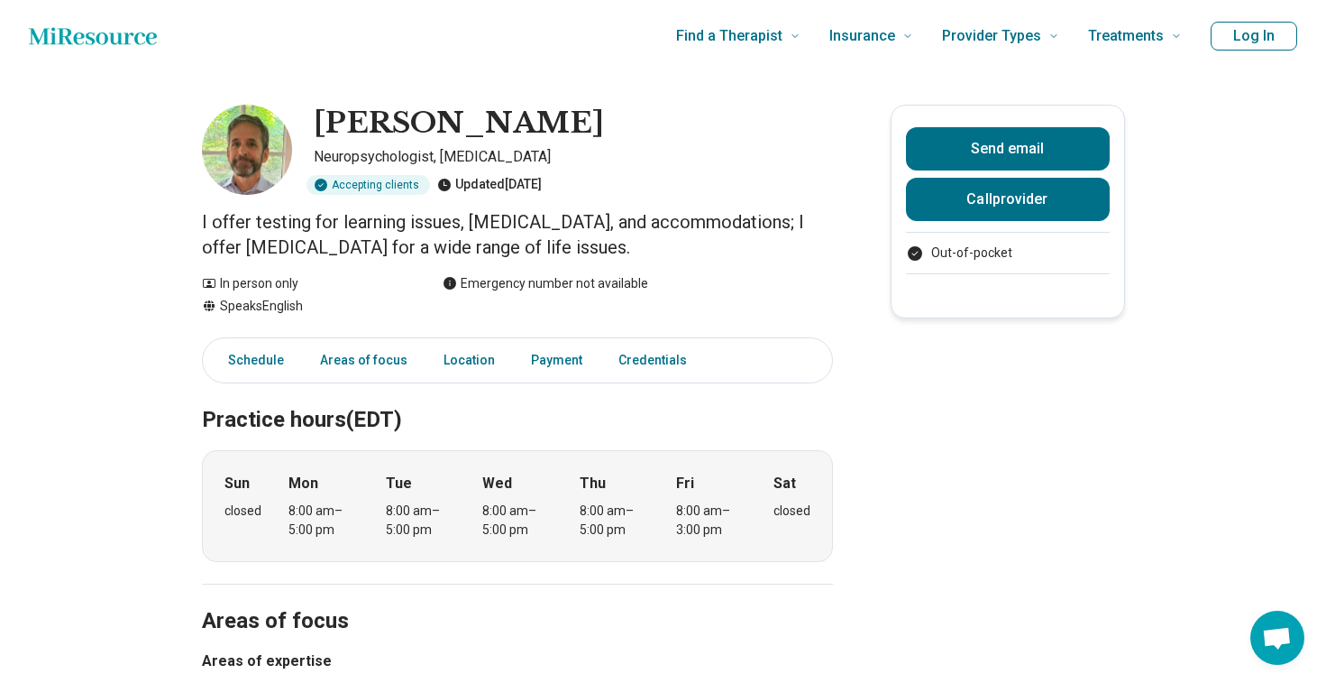
click at [461, 184] on div "Updated [DATE]" at bounding box center [489, 185] width 105 height 20
drag, startPoint x: 461, startPoint y: 184, endPoint x: 461, endPoint y: 157, distance: 27.1
click at [461, 157] on div "[PERSON_NAME] Neuropsychologist, [MEDICAL_DATA] Accepting clients Updated [DATE]" at bounding box center [517, 150] width 631 height 90
click at [461, 157] on p "Neuropsychologist, [MEDICAL_DATA]" at bounding box center [573, 157] width 519 height 22
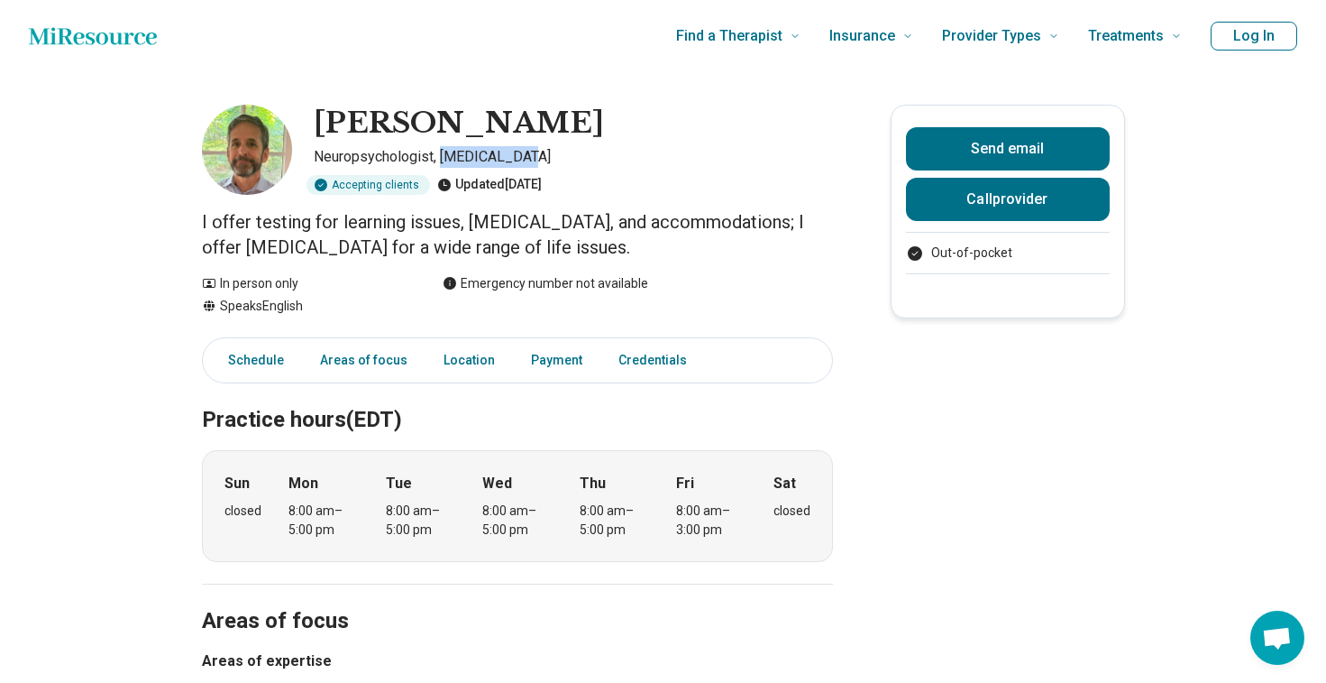
click at [461, 157] on p "Neuropsychologist, [MEDICAL_DATA]" at bounding box center [573, 157] width 519 height 22
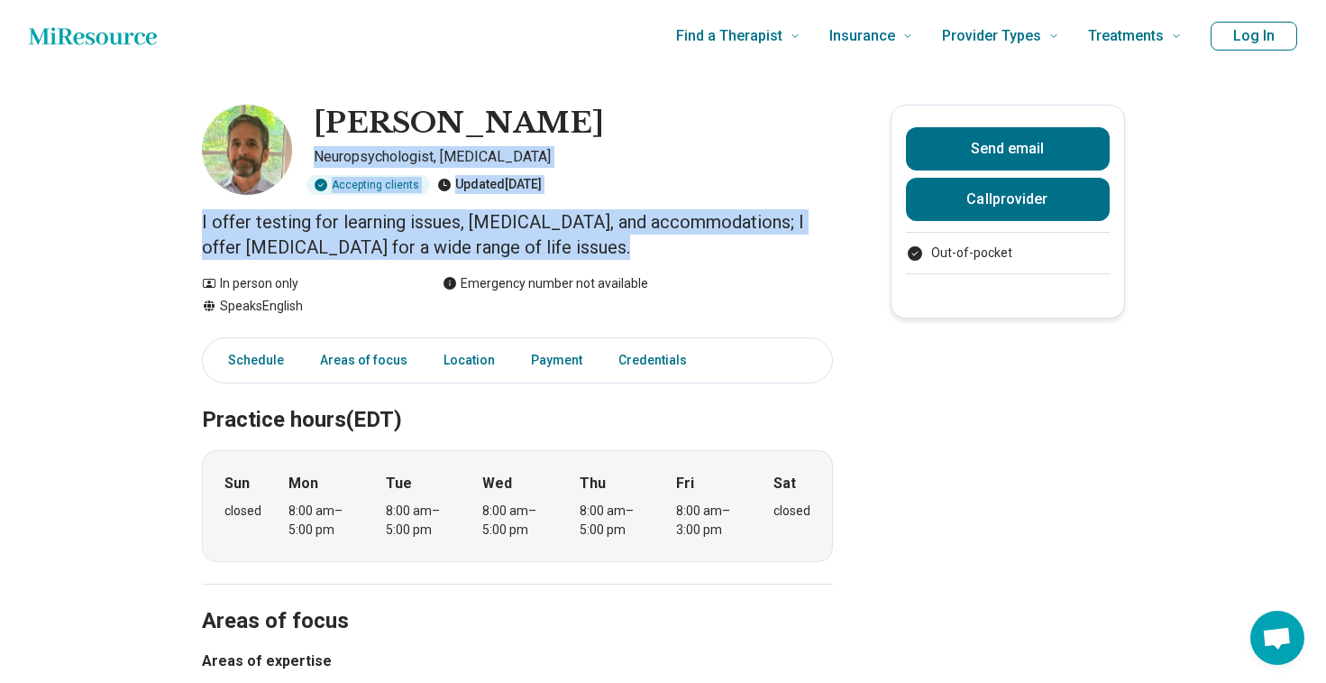
drag, startPoint x: 461, startPoint y: 157, endPoint x: 467, endPoint y: 234, distance: 77.8
click at [467, 234] on p "I offer testing for learning issues, [MEDICAL_DATA], and accommodations; I offe…" at bounding box center [517, 234] width 631 height 50
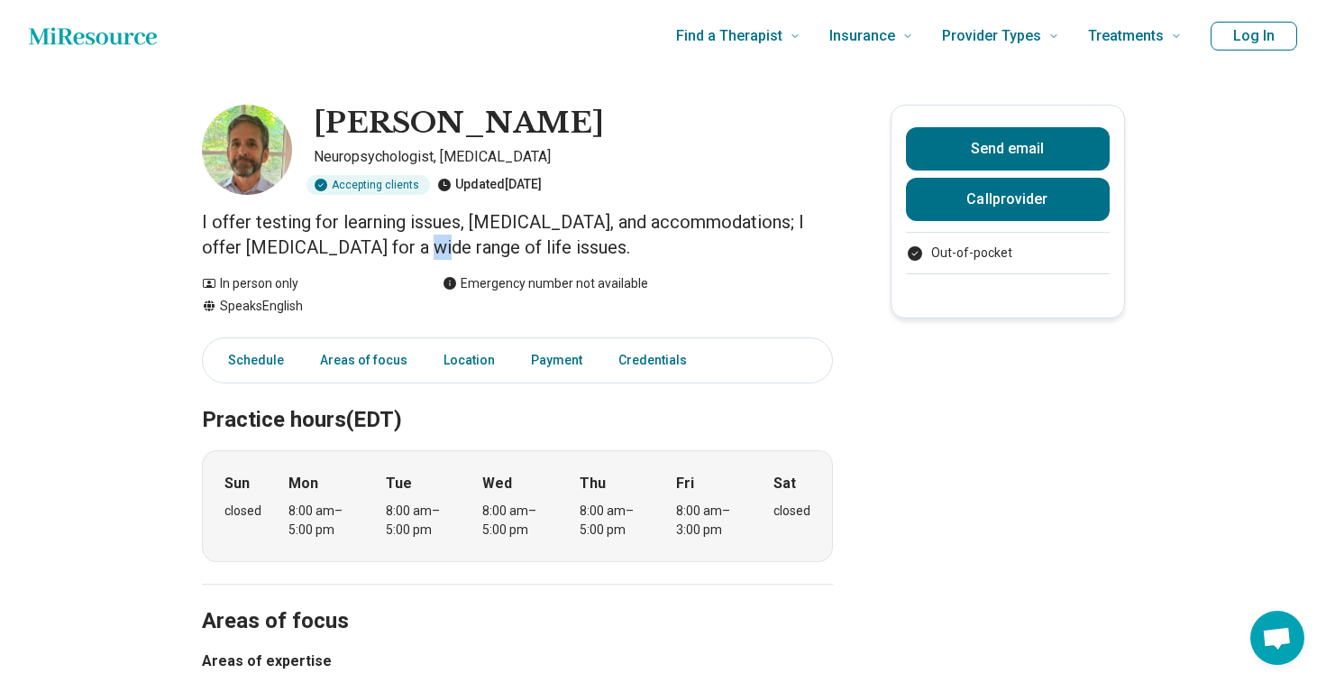
click at [467, 234] on p "I offer testing for learning issues, [MEDICAL_DATA], and accommodations; I offe…" at bounding box center [517, 234] width 631 height 50
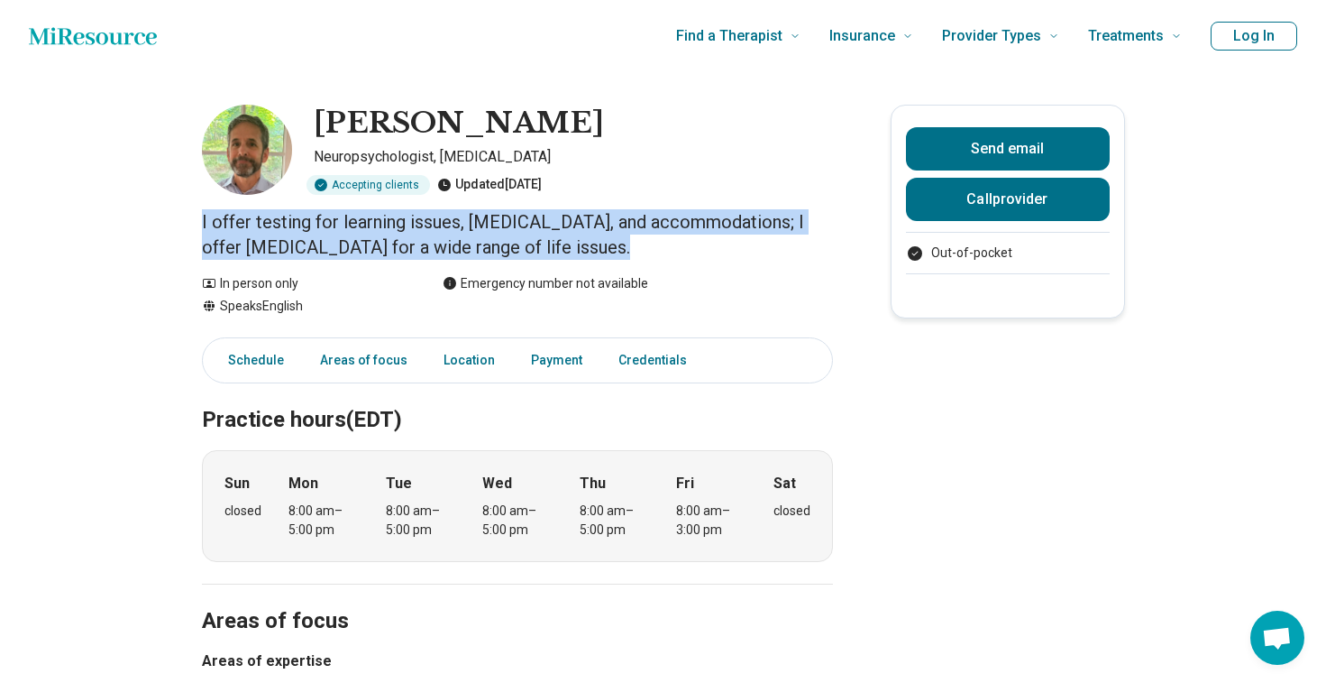
click at [467, 234] on p "I offer testing for learning issues, [MEDICAL_DATA], and accommodations; I offe…" at bounding box center [517, 234] width 631 height 50
